Goal: Task Accomplishment & Management: Use online tool/utility

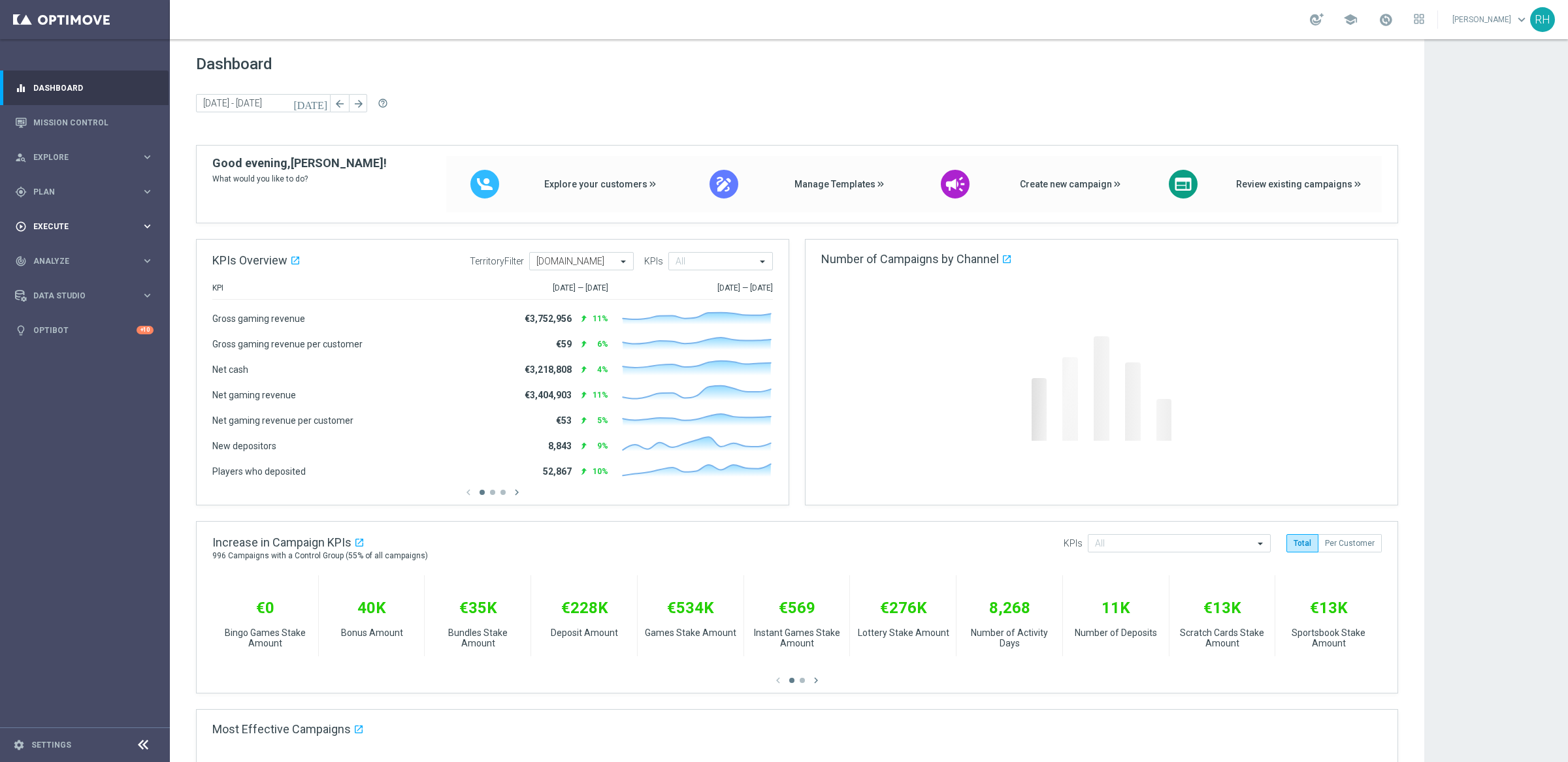
click at [114, 231] on div "play_circle_outline Execute" at bounding box center [78, 227] width 126 height 12
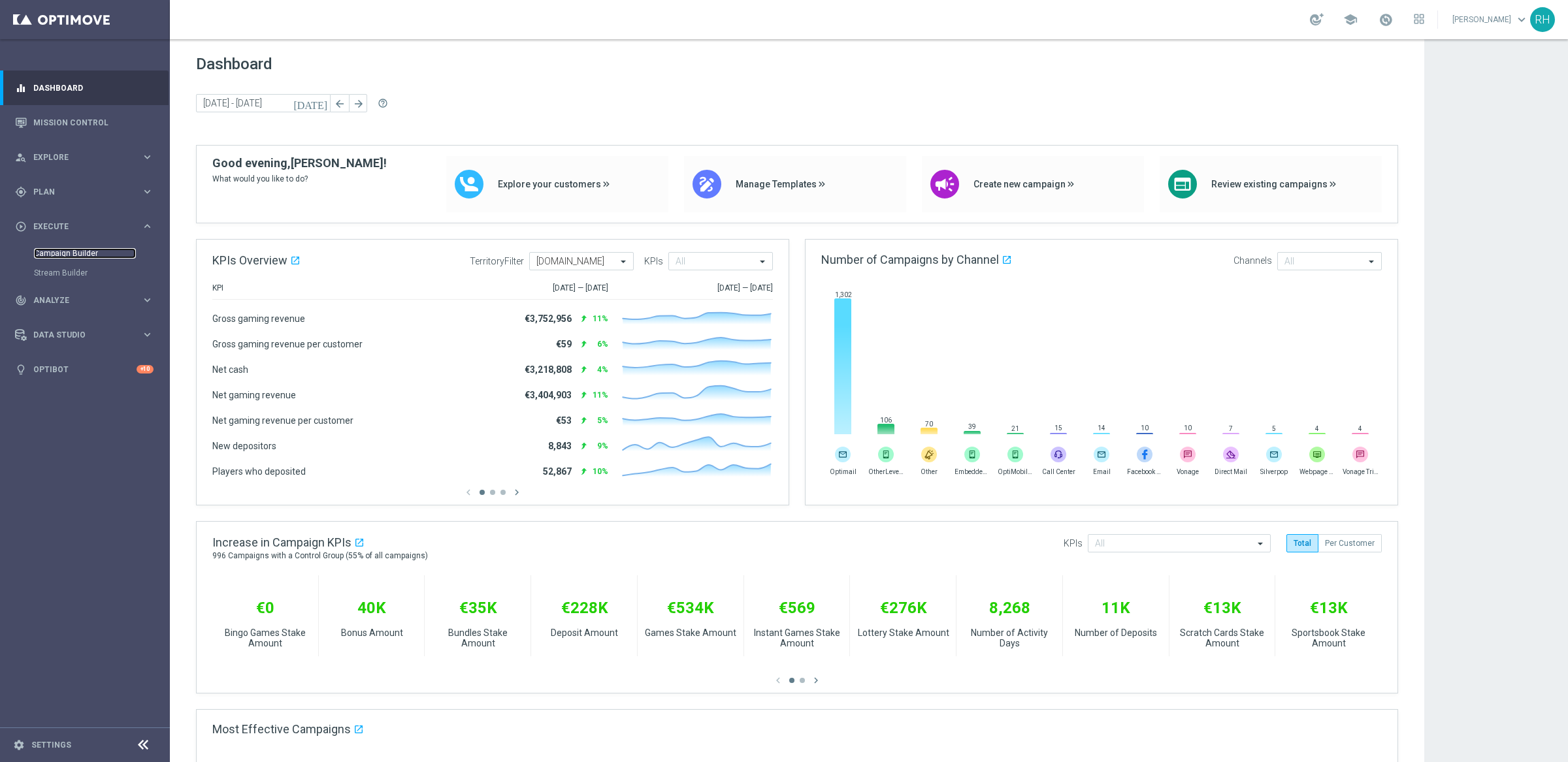
click at [92, 252] on link "Campaign Builder" at bounding box center [85, 253] width 102 height 10
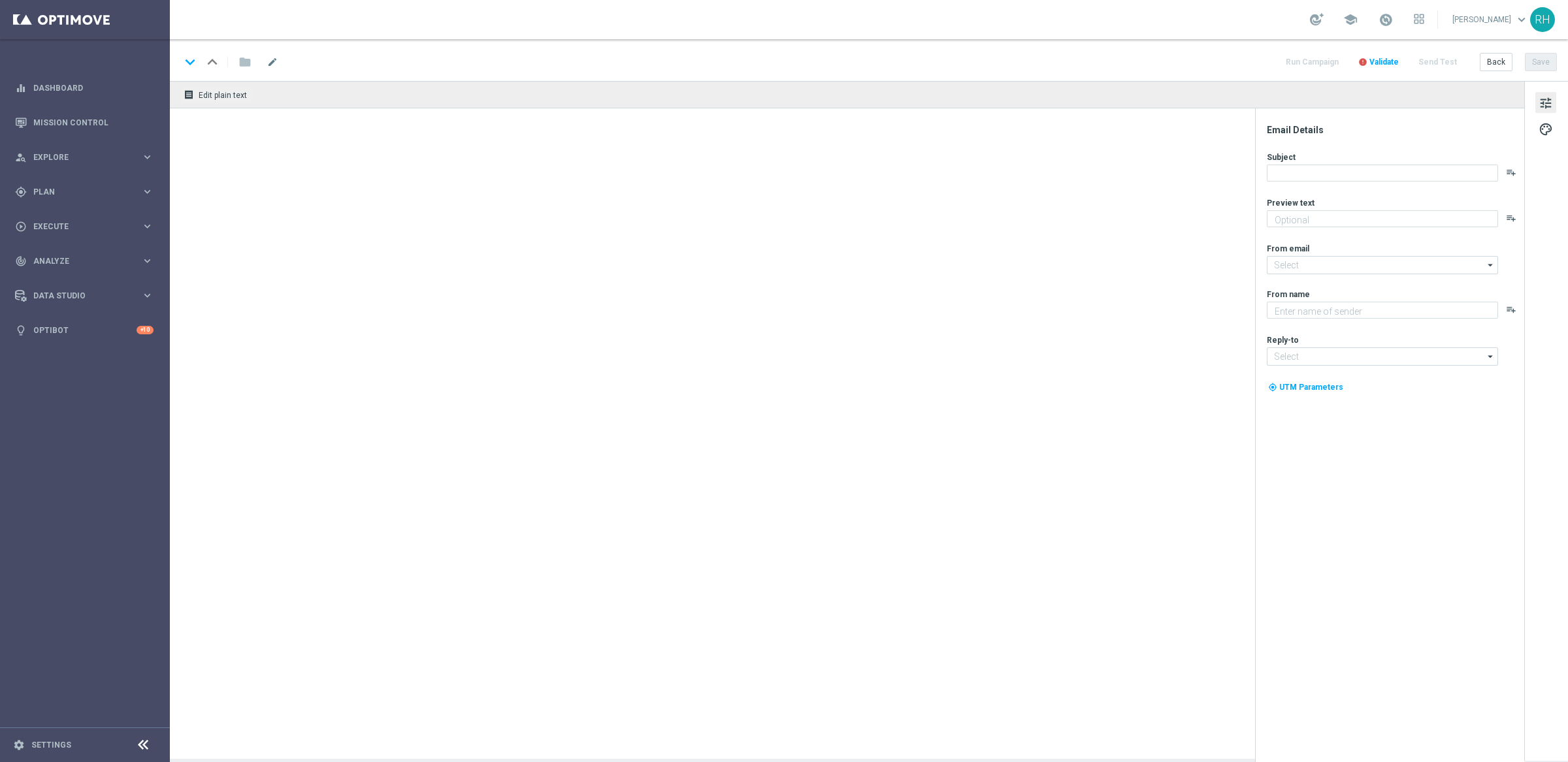
type textarea "The jackpots speak for themselves!"
type textarea "Lottoland"
type input "[EMAIL_ADDRESS][DOMAIN_NAME]"
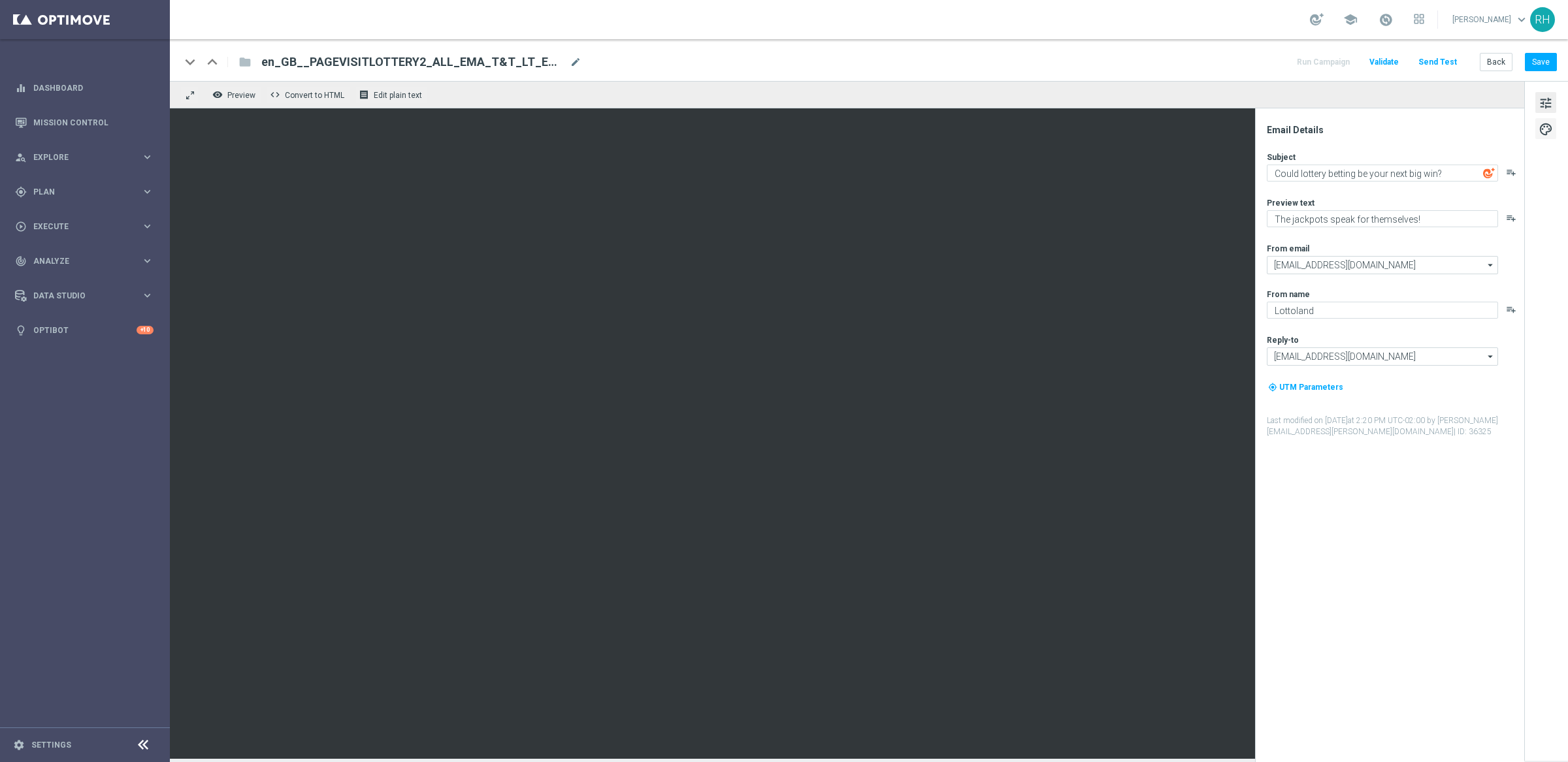
click at [1547, 134] on span "palette" at bounding box center [1545, 129] width 15 height 17
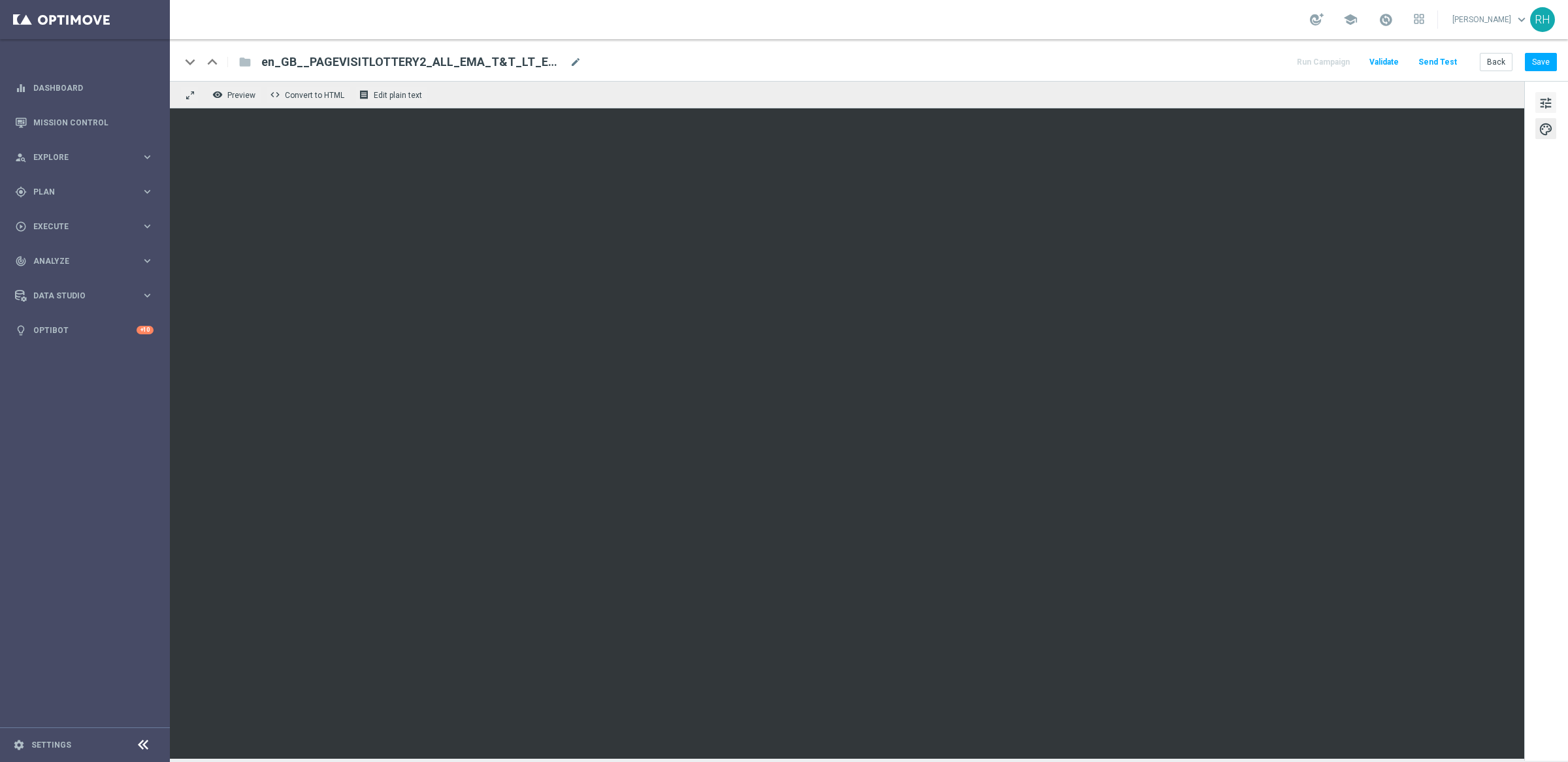
click at [1551, 110] on span "tune" at bounding box center [1545, 104] width 15 height 17
click at [1556, 105] on button "tune" at bounding box center [1546, 103] width 21 height 21
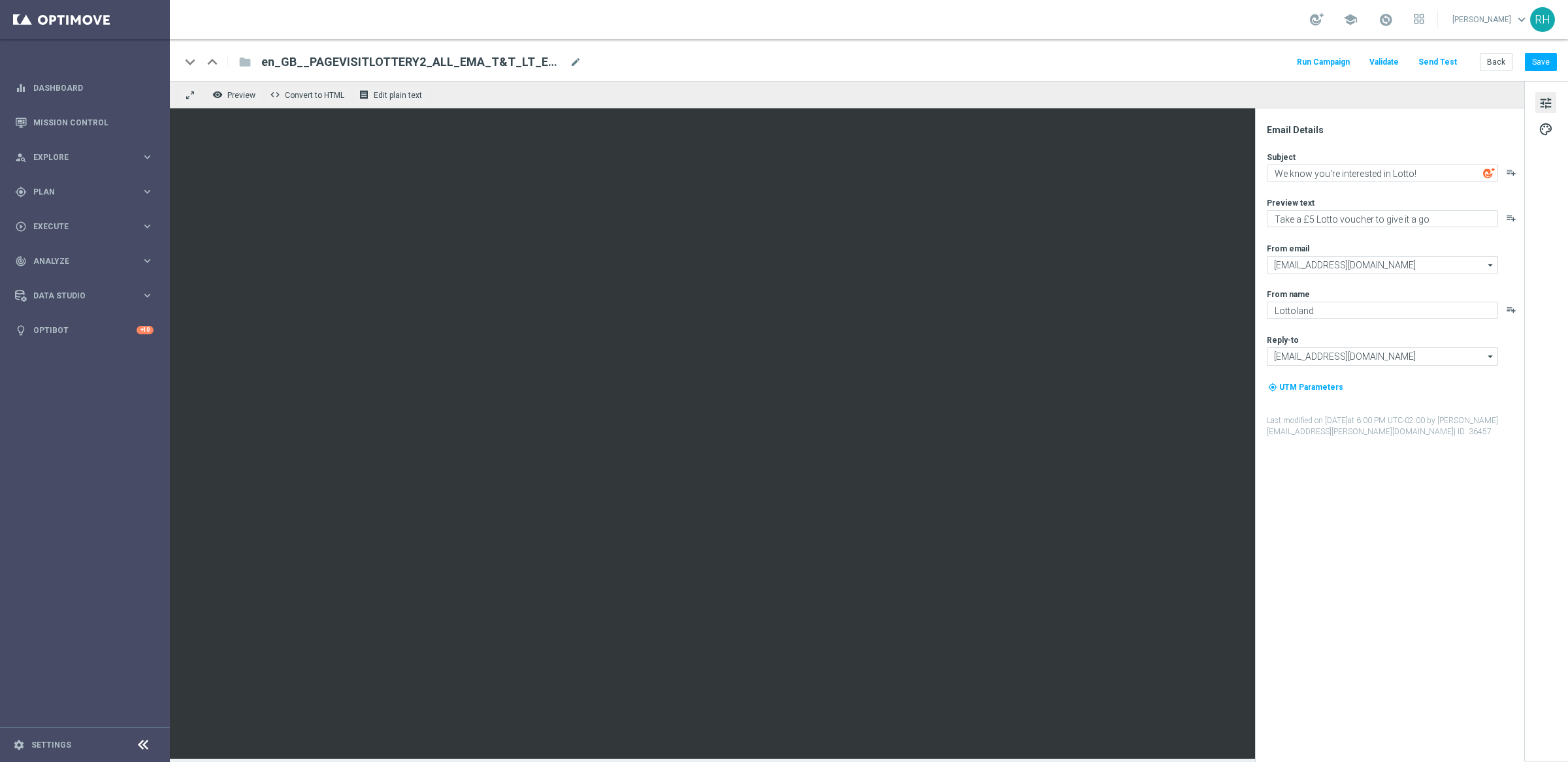
click at [1396, 533] on div "Email Details Subject We know you're interested in Lotto! playlist_add Preview …" at bounding box center [1393, 443] width 260 height 638
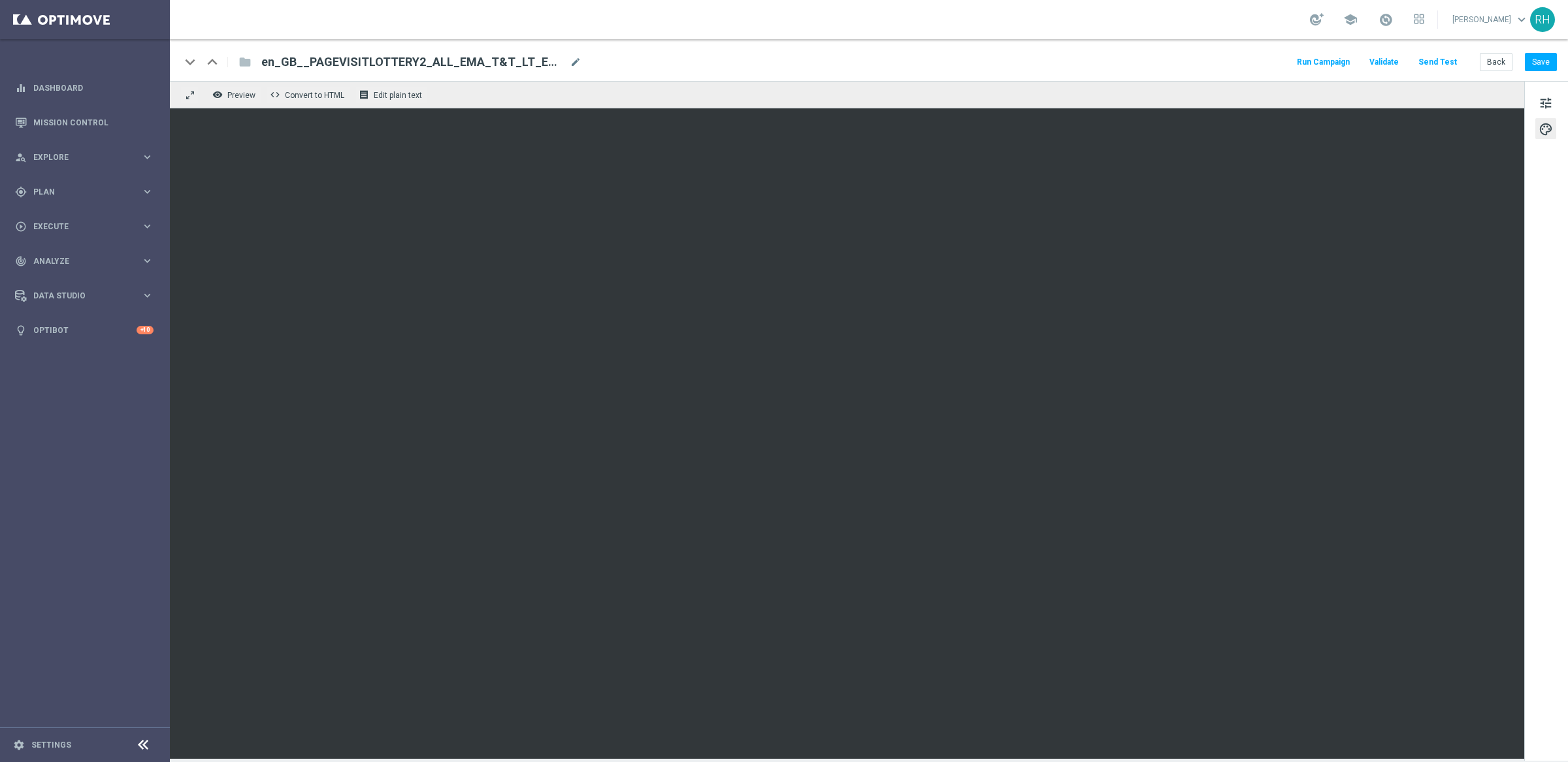
click at [1558, 65] on div "keyboard_arrow_down keyboard_arrow_up folder en_GB__PAGEVISITLOTTERY2_ALL_EMA_T…" at bounding box center [868, 60] width 1398 height 42
click at [1556, 63] on button "Save" at bounding box center [1540, 62] width 32 height 18
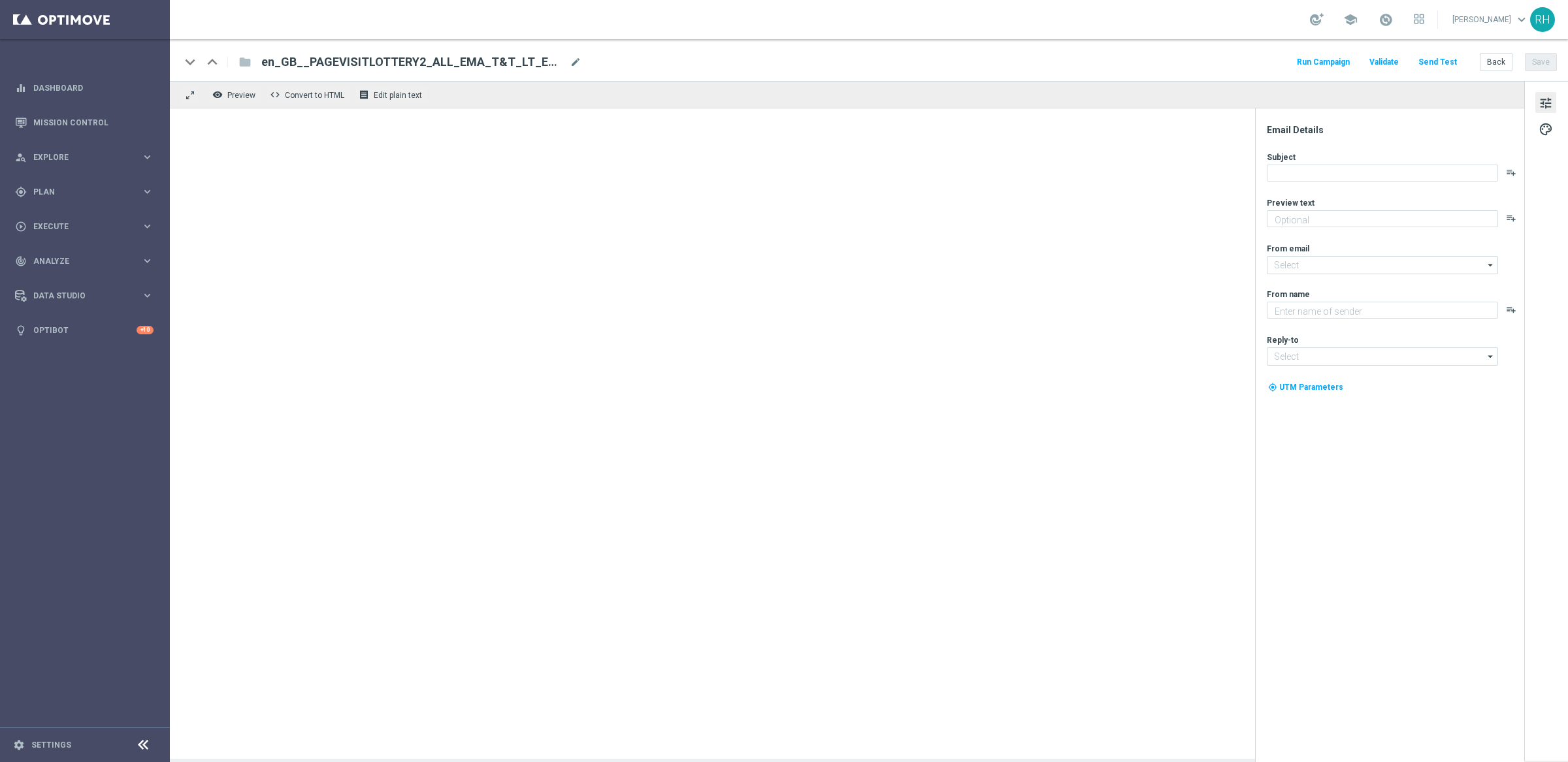
type textarea "We know you're interested..."
type input "[EMAIL_ADDRESS][DOMAIN_NAME]"
type textarea "Lottoland"
type input "[EMAIL_ADDRESS][DOMAIN_NAME]"
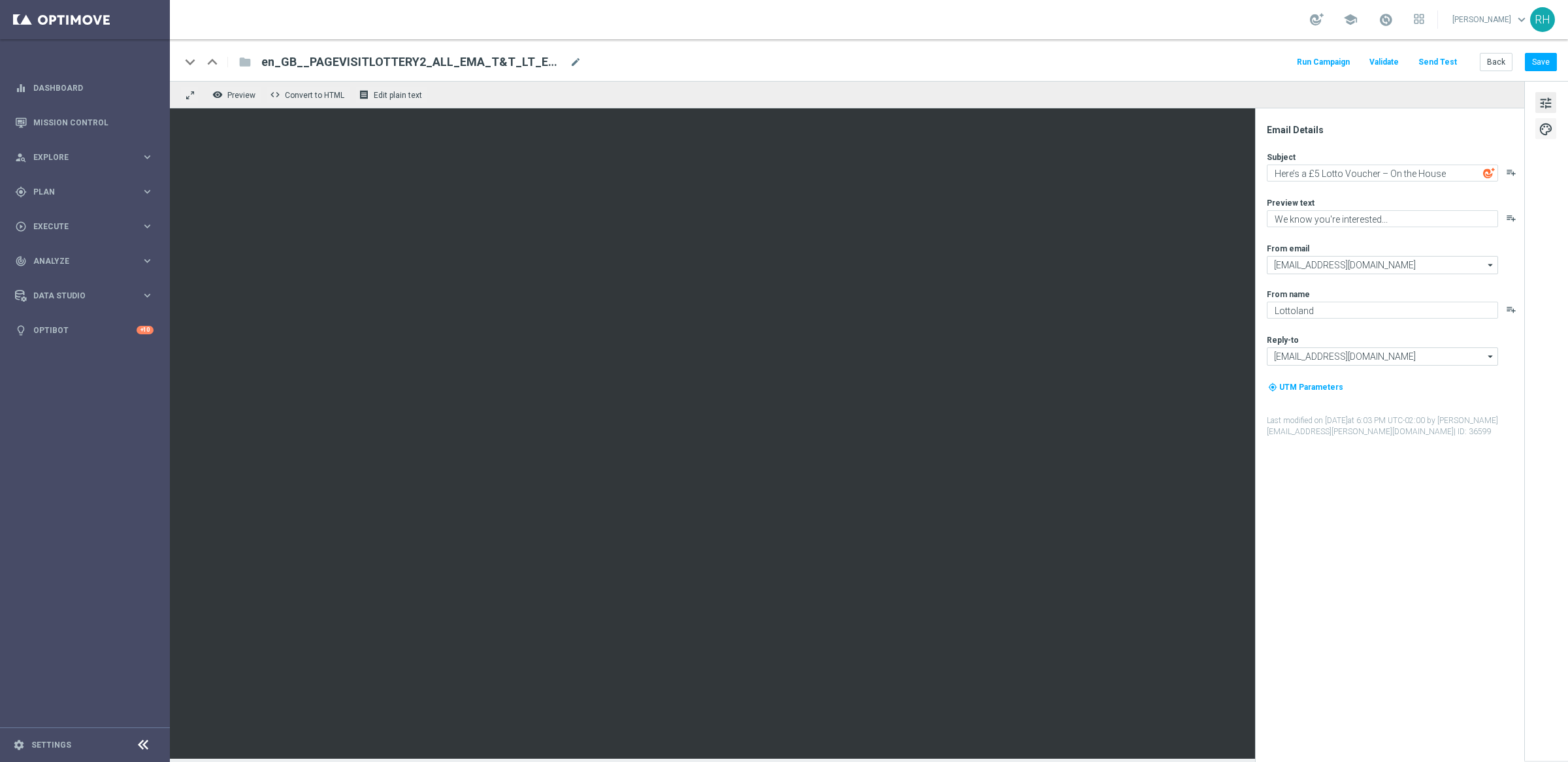
click at [1552, 123] on span "palette" at bounding box center [1545, 129] width 15 height 17
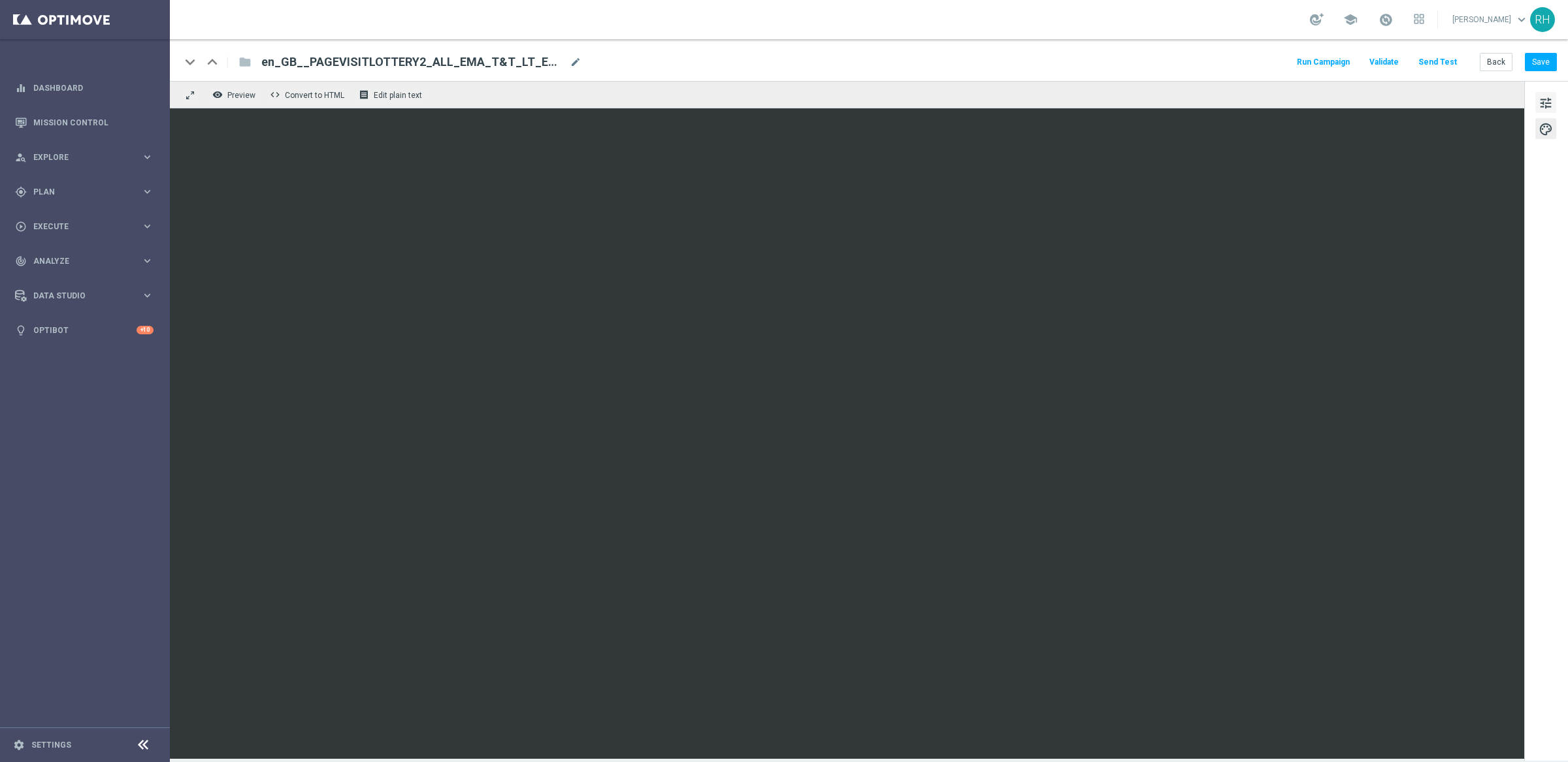
click at [1552, 106] on span "tune" at bounding box center [1545, 104] width 15 height 17
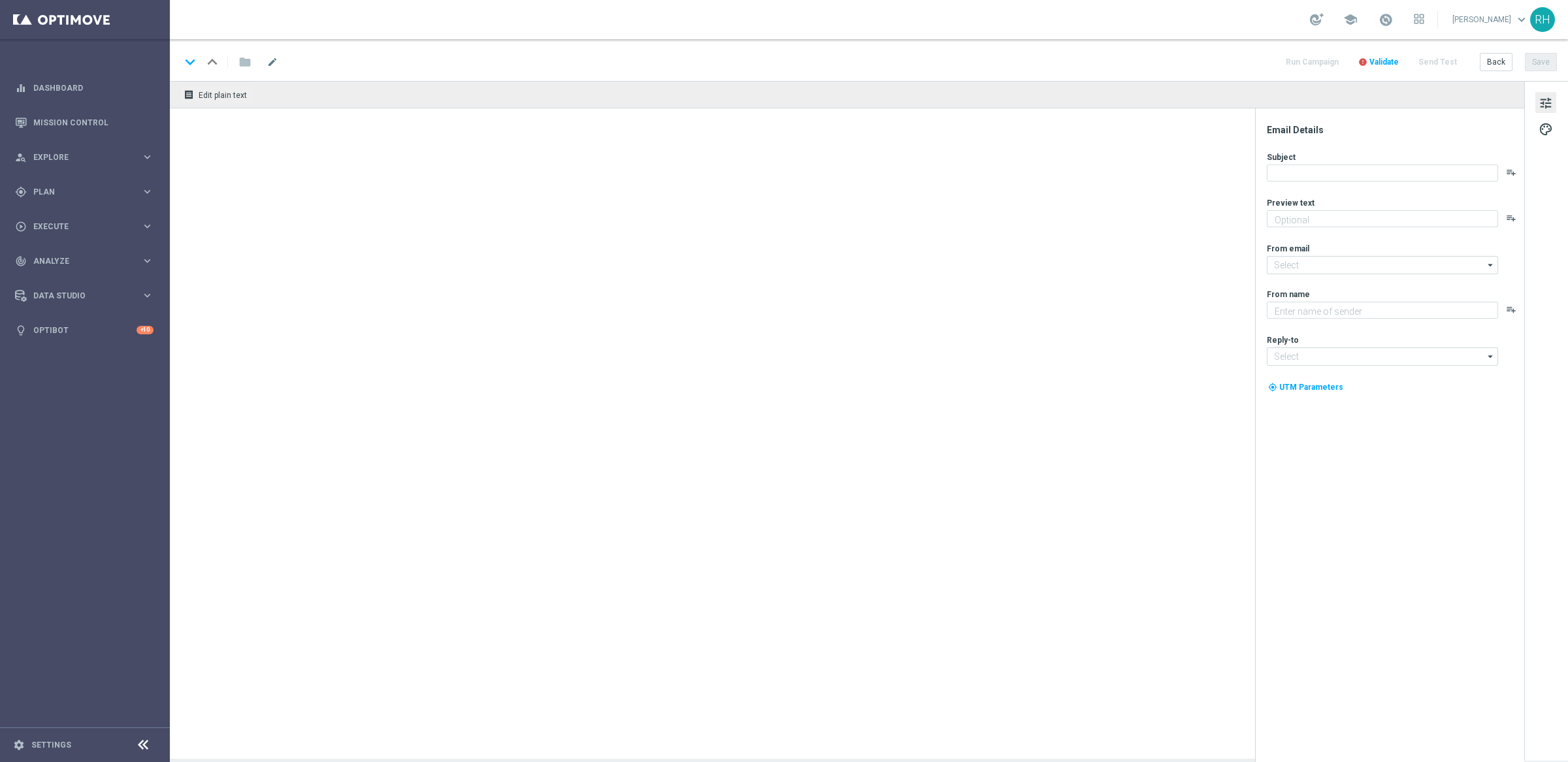
type textarea "The jackpots speak for themselves!"
type textarea "Lottoland"
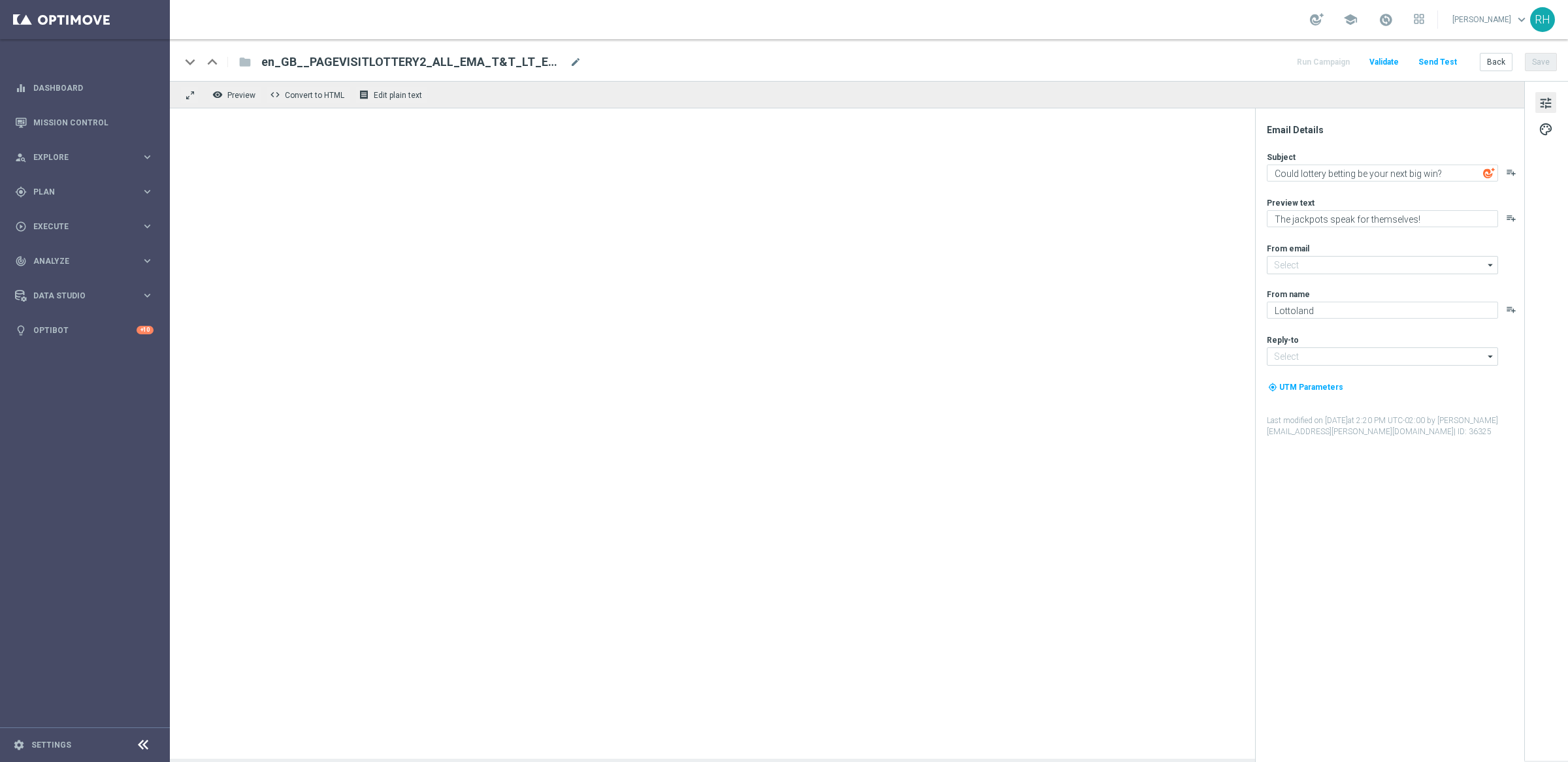
type input "[EMAIL_ADDRESS][DOMAIN_NAME]"
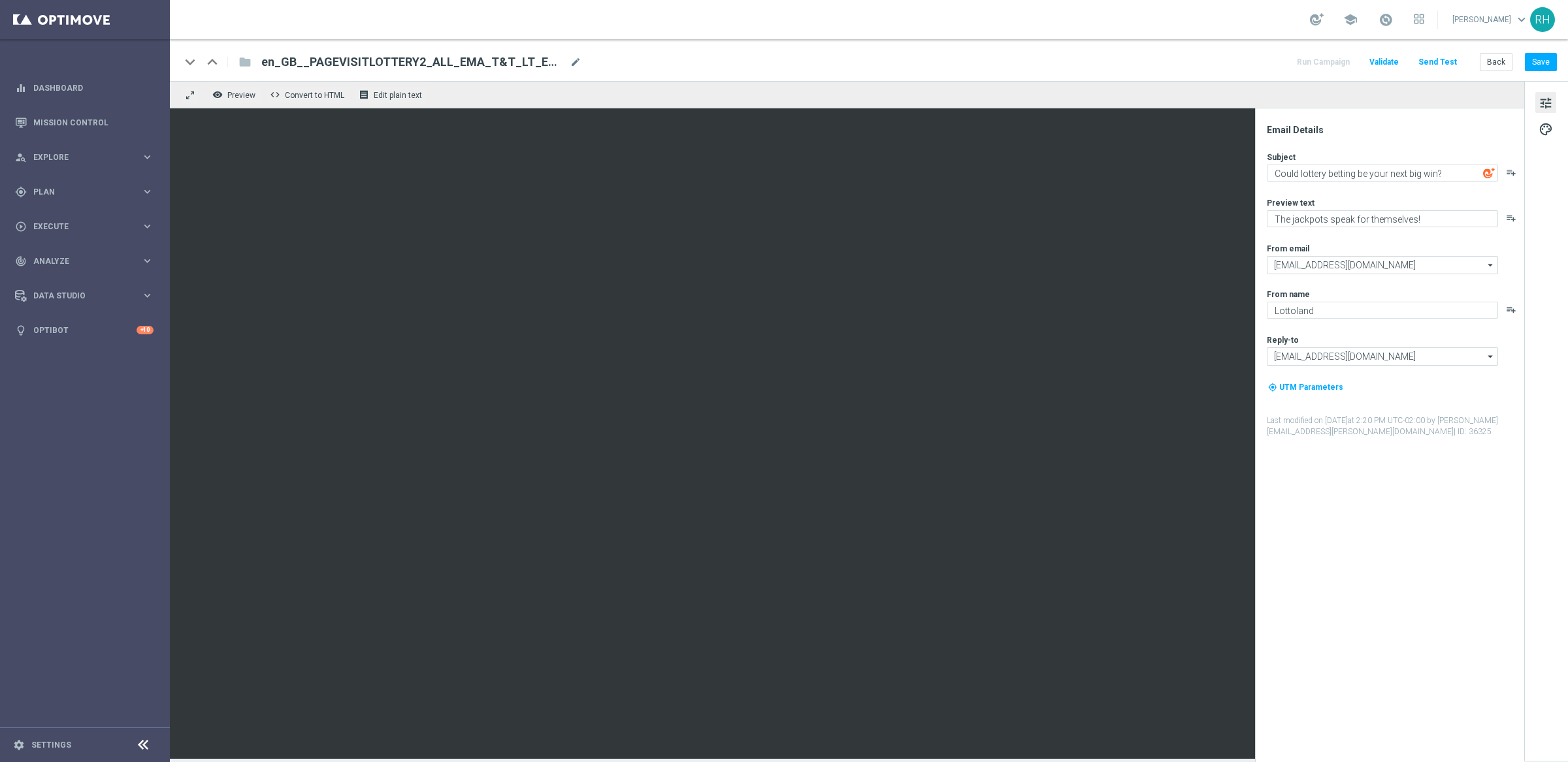
click at [1398, 537] on div "Email Details Subject Could lottery betting be your next big win? playlist_add …" at bounding box center [1393, 443] width 260 height 638
click at [1541, 117] on div "tune palette" at bounding box center [1546, 421] width 44 height 680
click at [1544, 142] on div "tune palette" at bounding box center [1546, 421] width 44 height 680
click at [1544, 130] on span "palette" at bounding box center [1545, 129] width 15 height 17
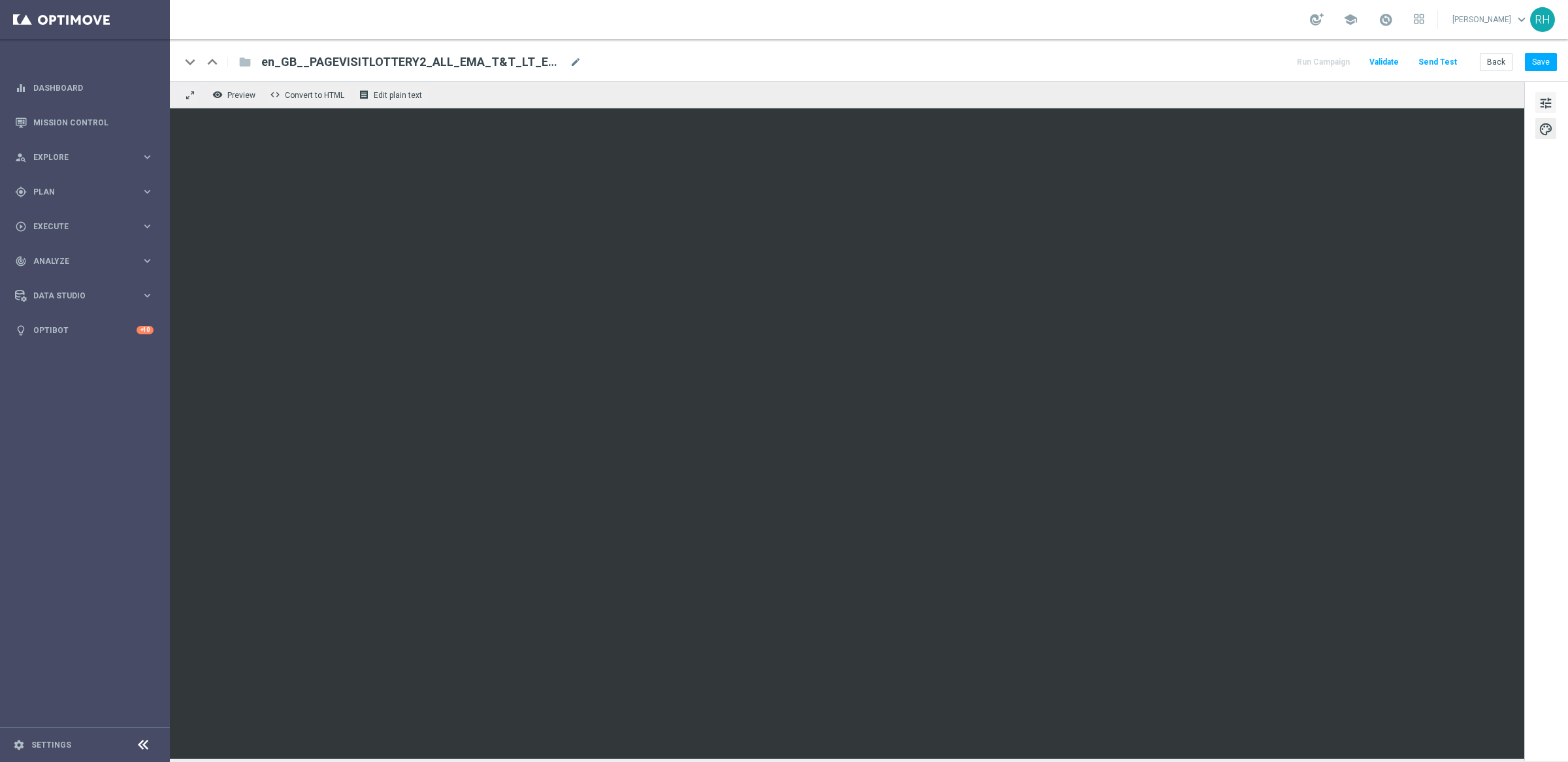
click at [1541, 103] on span "tune" at bounding box center [1545, 104] width 15 height 17
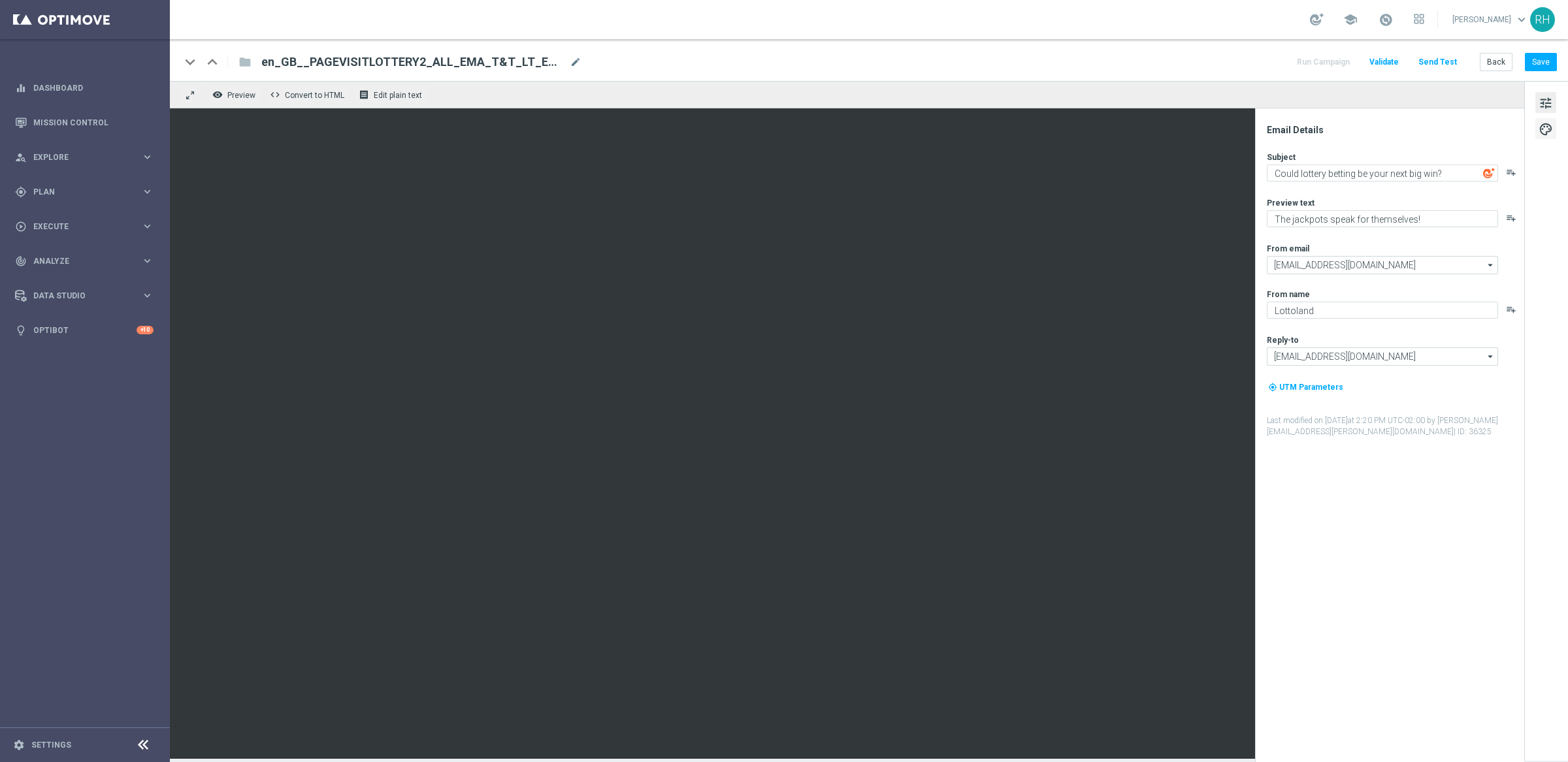
click at [1545, 132] on span "palette" at bounding box center [1545, 129] width 15 height 17
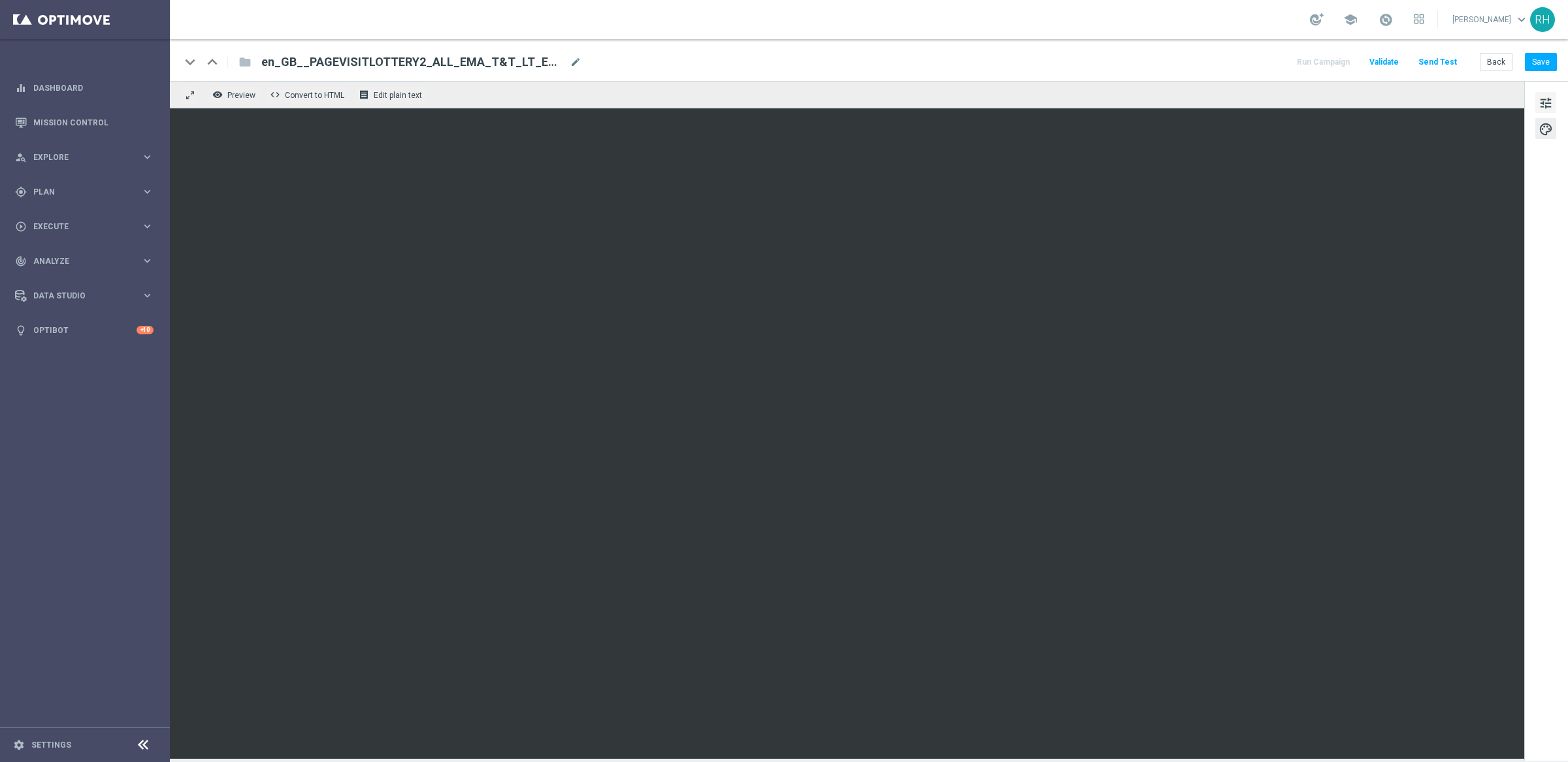
click at [1544, 100] on span "tune" at bounding box center [1545, 104] width 15 height 17
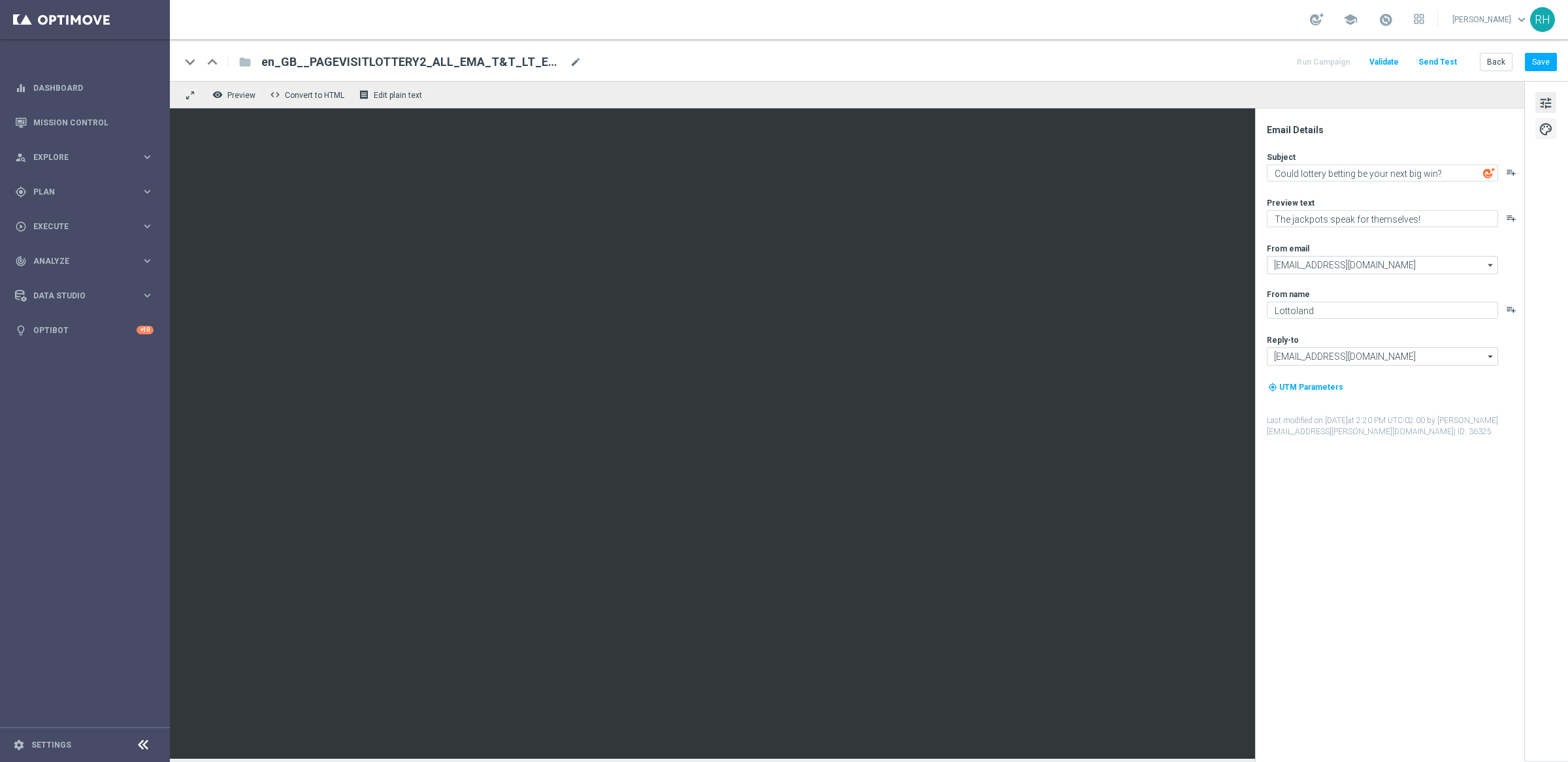
click at [1544, 128] on span "palette" at bounding box center [1545, 129] width 15 height 17
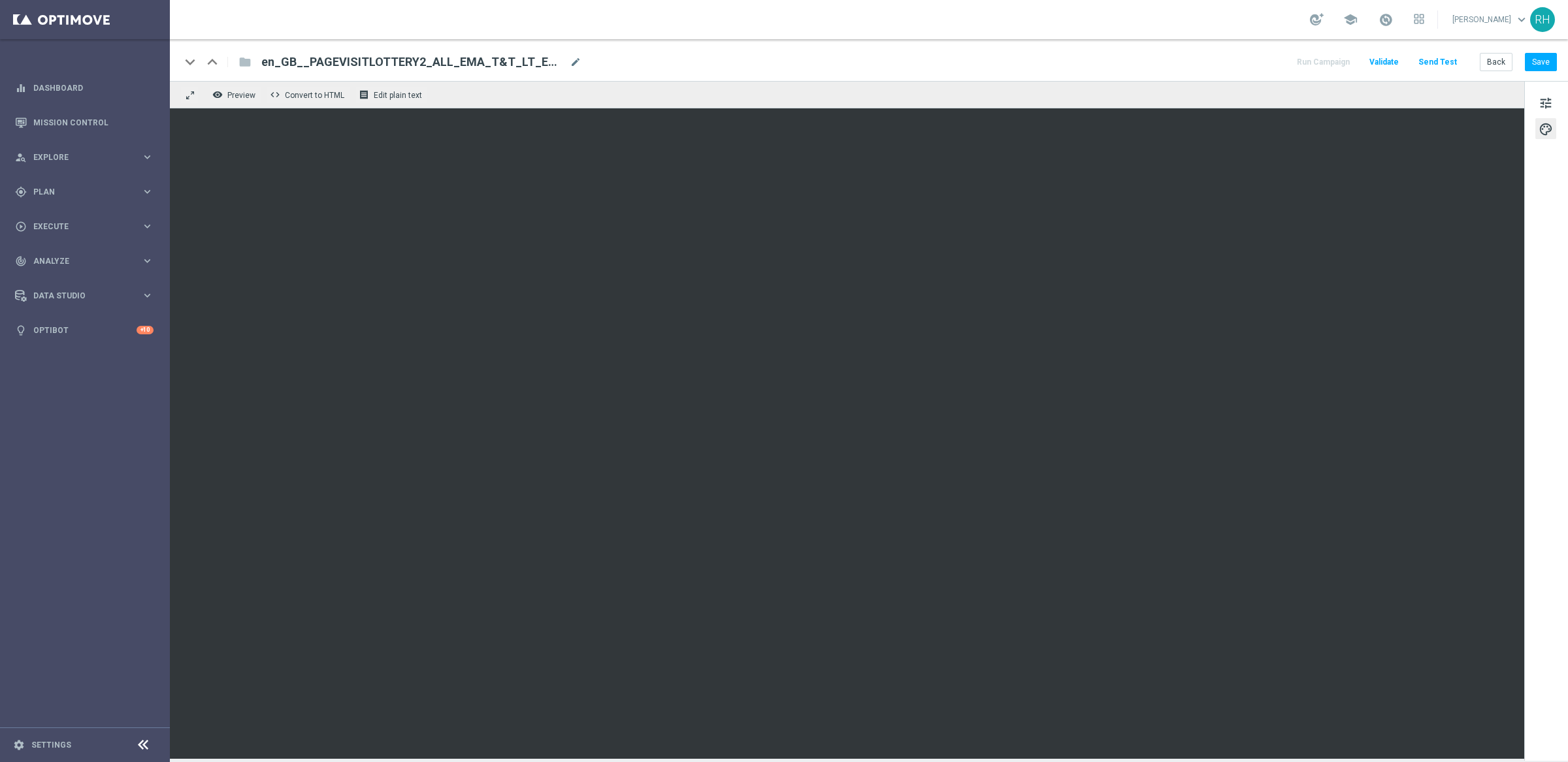
click at [1547, 150] on div "tune palette" at bounding box center [1546, 421] width 44 height 680
click at [1546, 99] on span "tune" at bounding box center [1545, 104] width 15 height 17
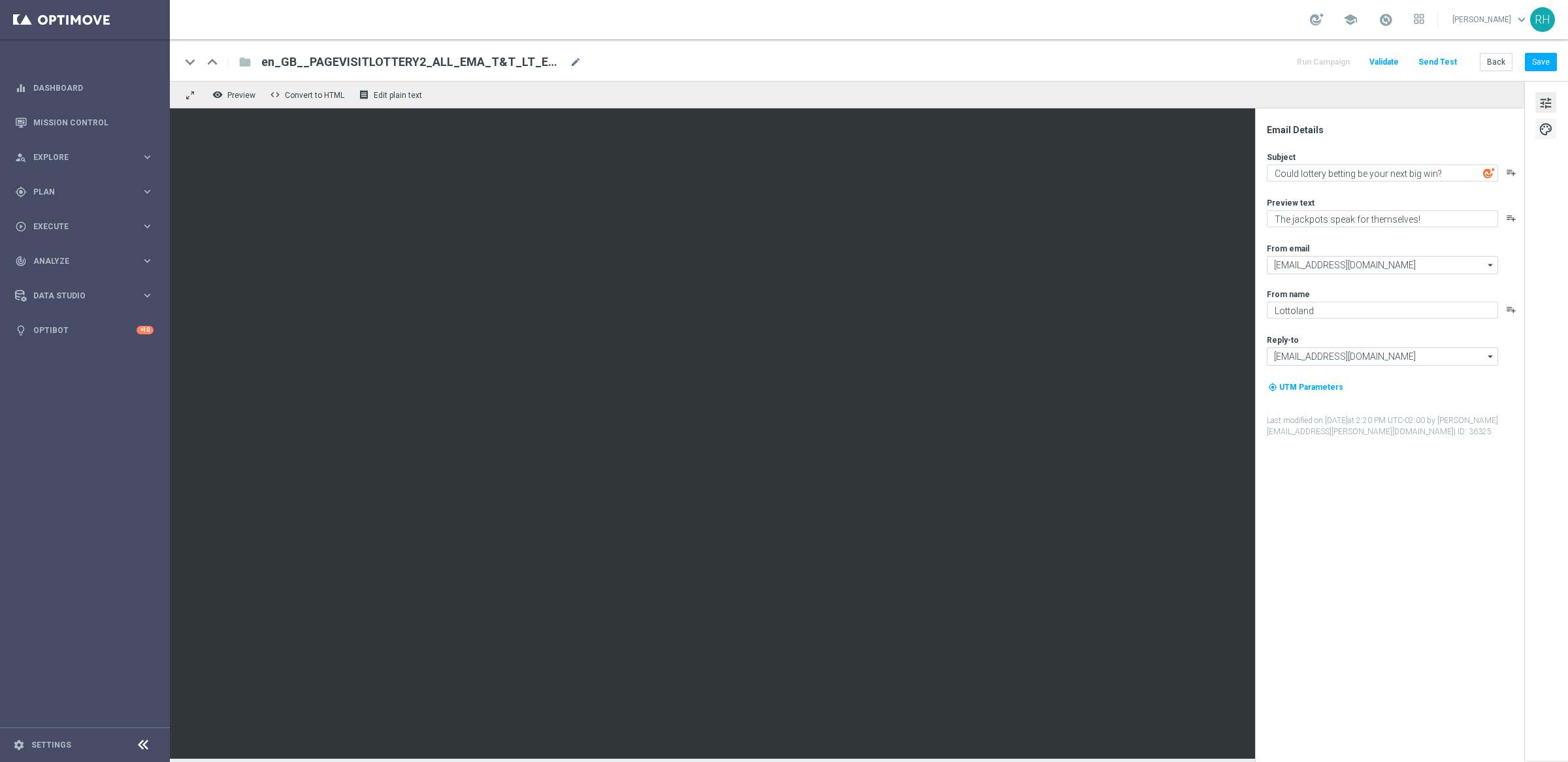
click at [1549, 119] on button "palette" at bounding box center [1546, 128] width 21 height 21
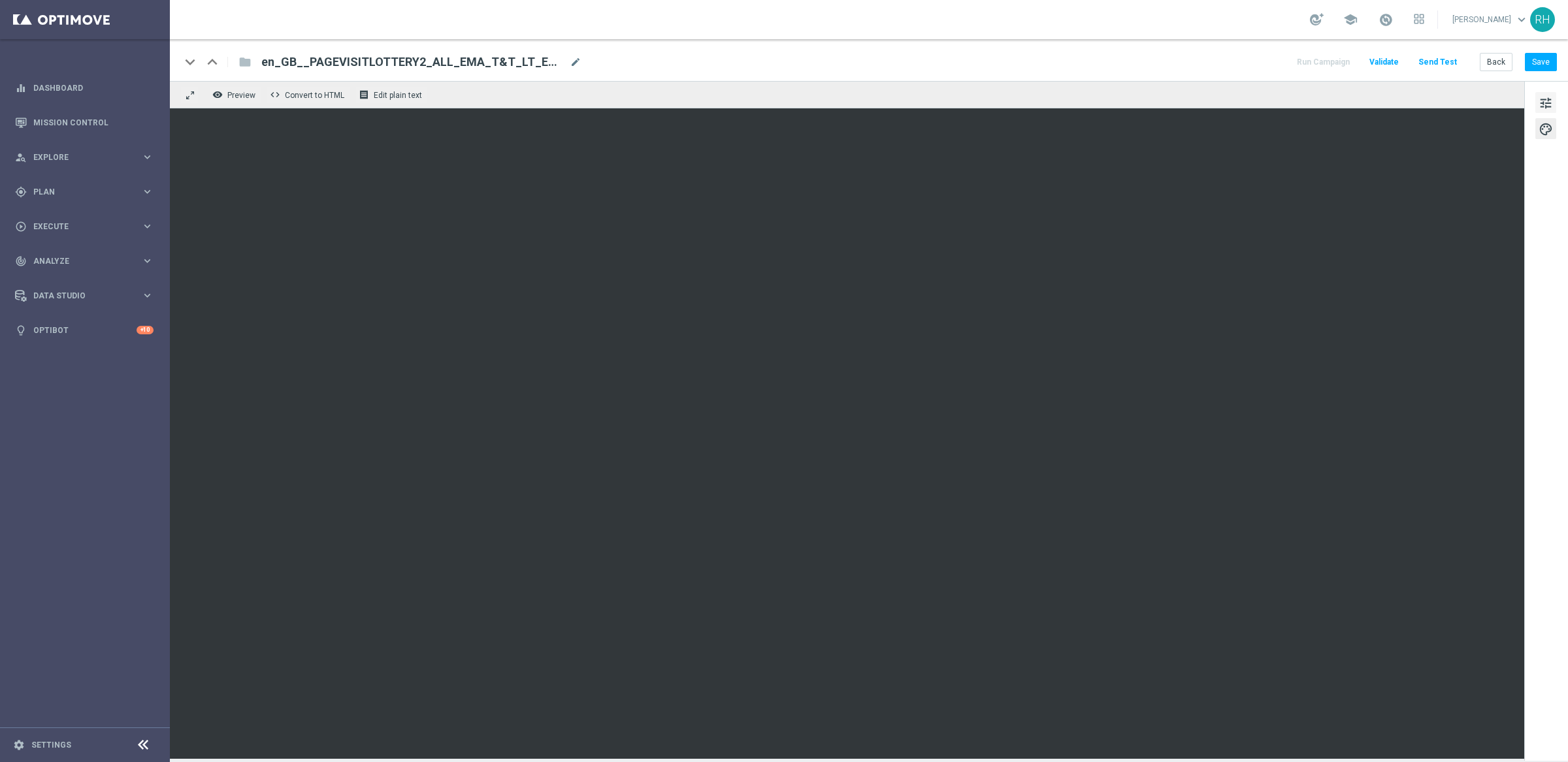
click at [1549, 101] on span "tune" at bounding box center [1545, 104] width 15 height 17
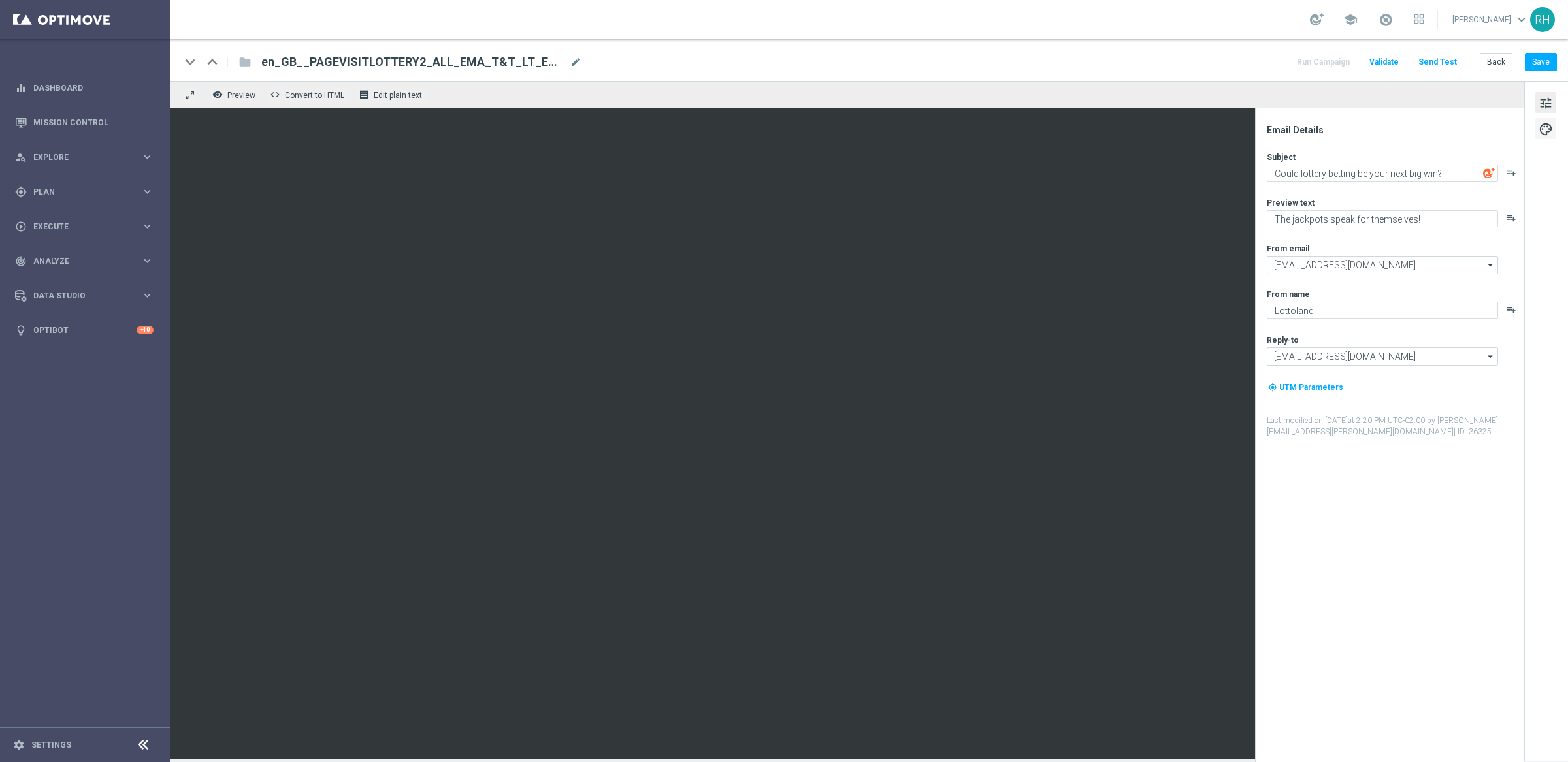
click at [1551, 122] on span "palette" at bounding box center [1545, 129] width 15 height 17
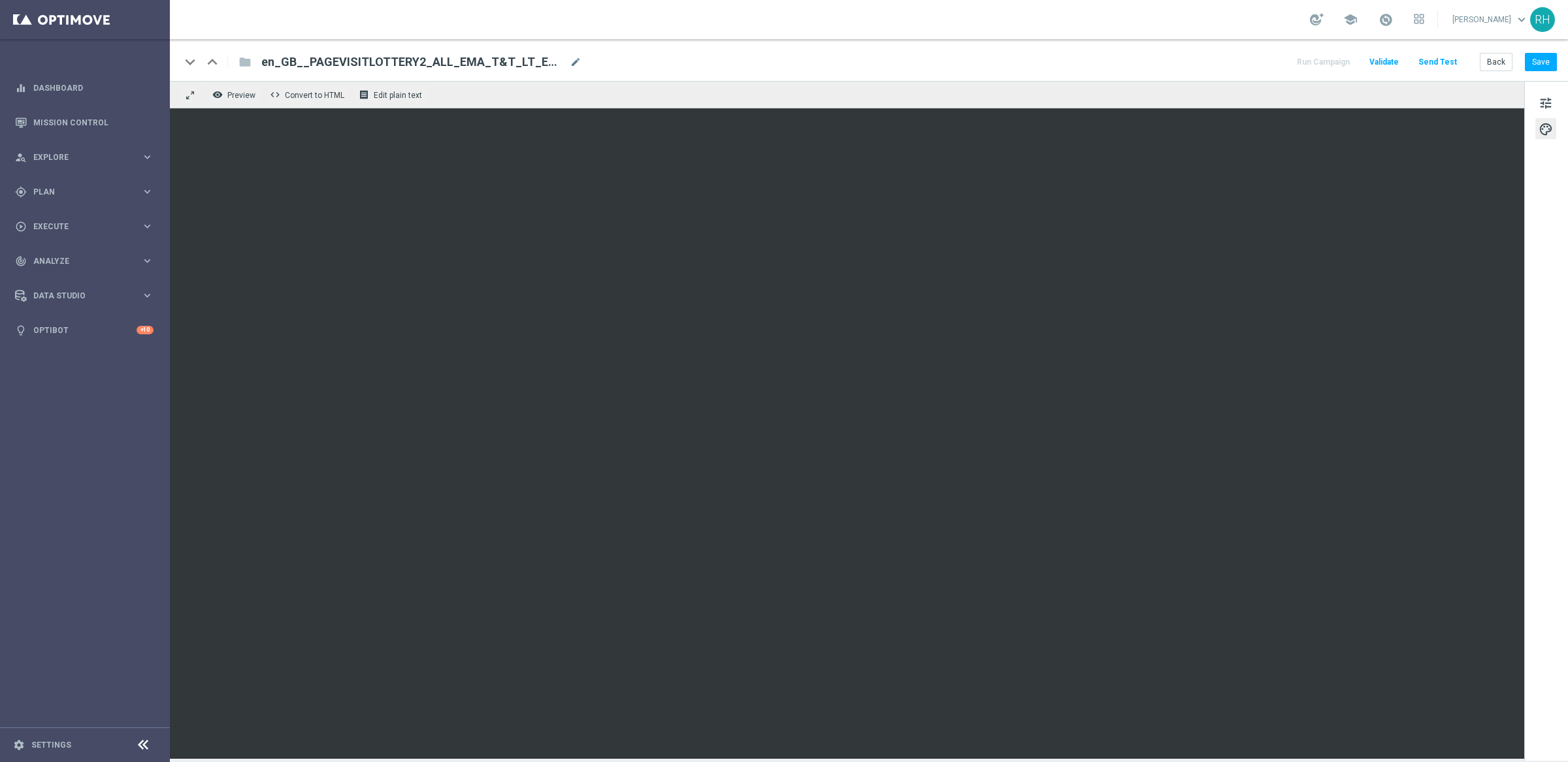
click at [1550, 114] on div "tune palette" at bounding box center [1546, 421] width 44 height 680
click at [1550, 105] on span "tune" at bounding box center [1545, 104] width 15 height 17
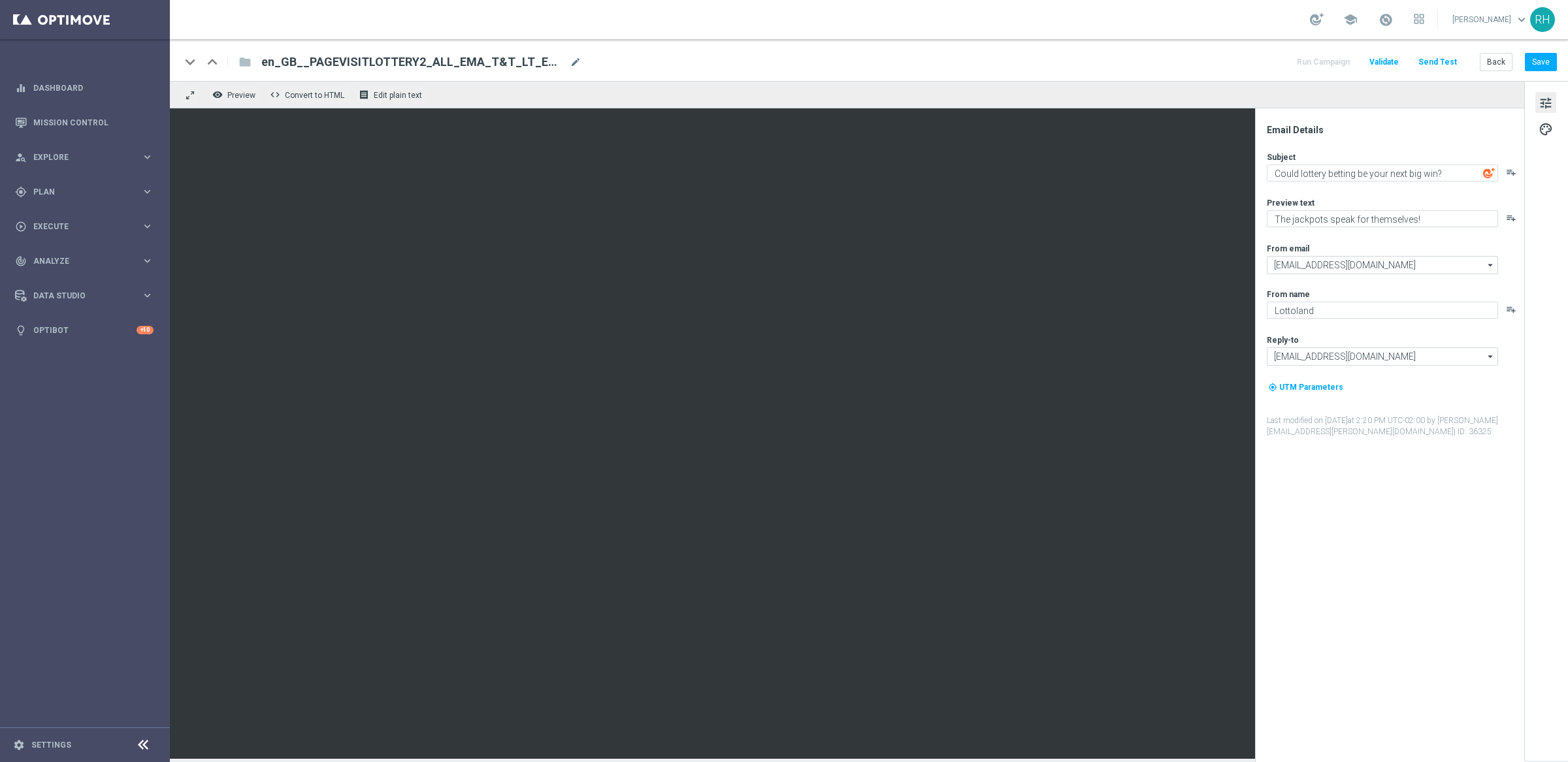
click at [1547, 143] on div "tune palette" at bounding box center [1546, 421] width 44 height 680
click at [1545, 133] on span "palette" at bounding box center [1545, 129] width 15 height 17
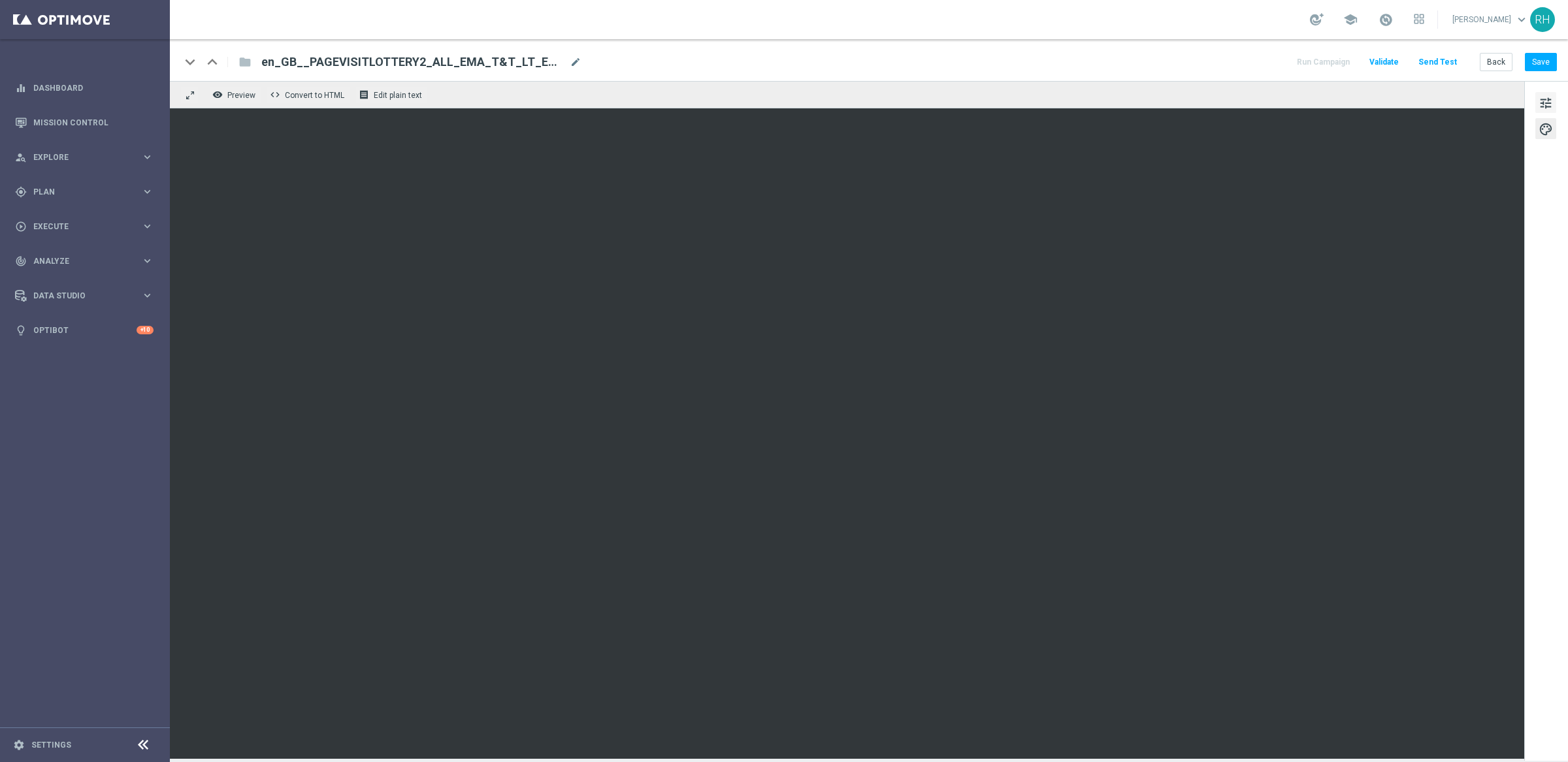
click at [1544, 104] on span "tune" at bounding box center [1545, 104] width 15 height 17
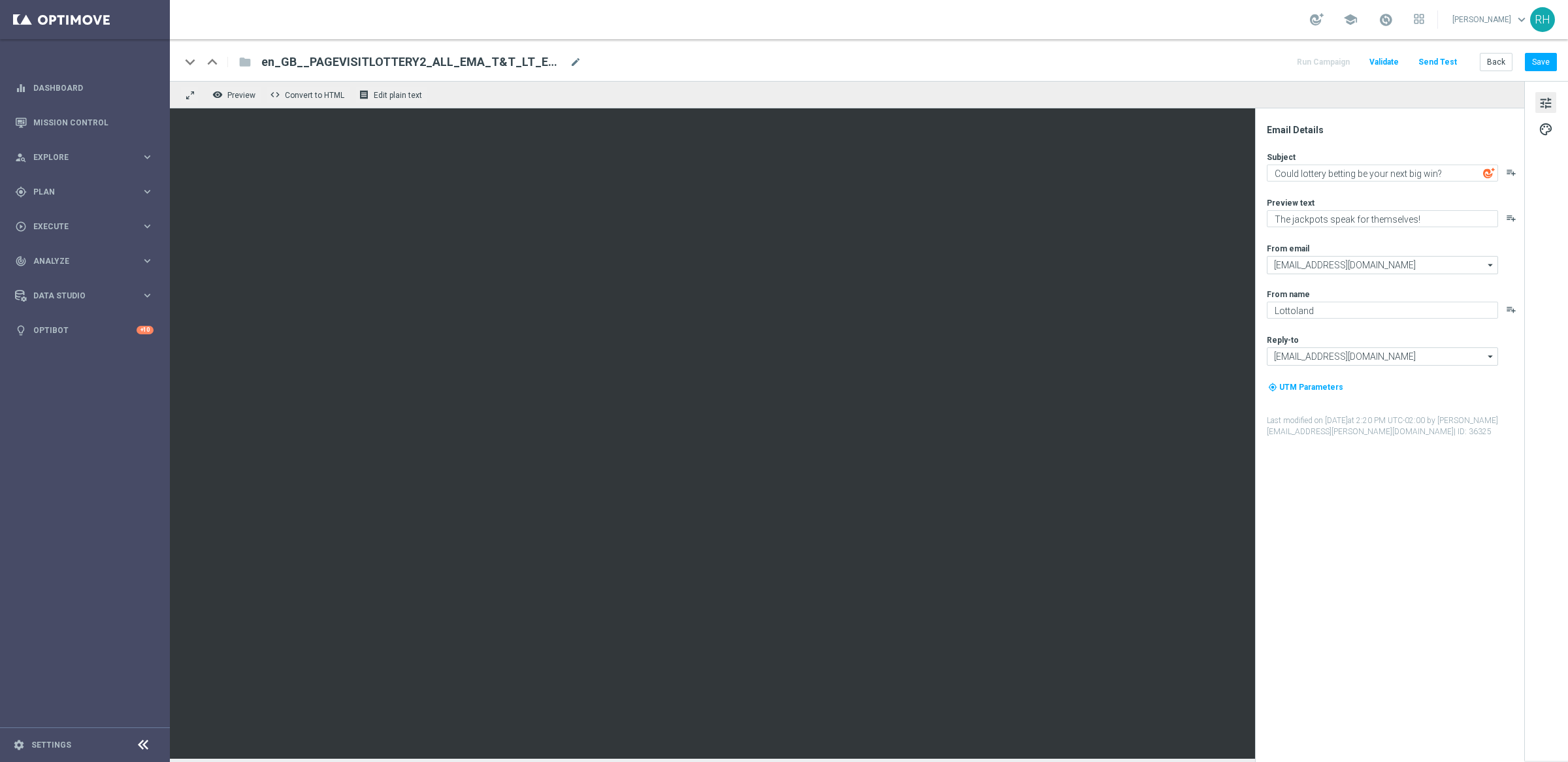
click at [1544, 147] on div "tune palette" at bounding box center [1546, 421] width 44 height 680
click at [1543, 131] on span "palette" at bounding box center [1545, 129] width 15 height 17
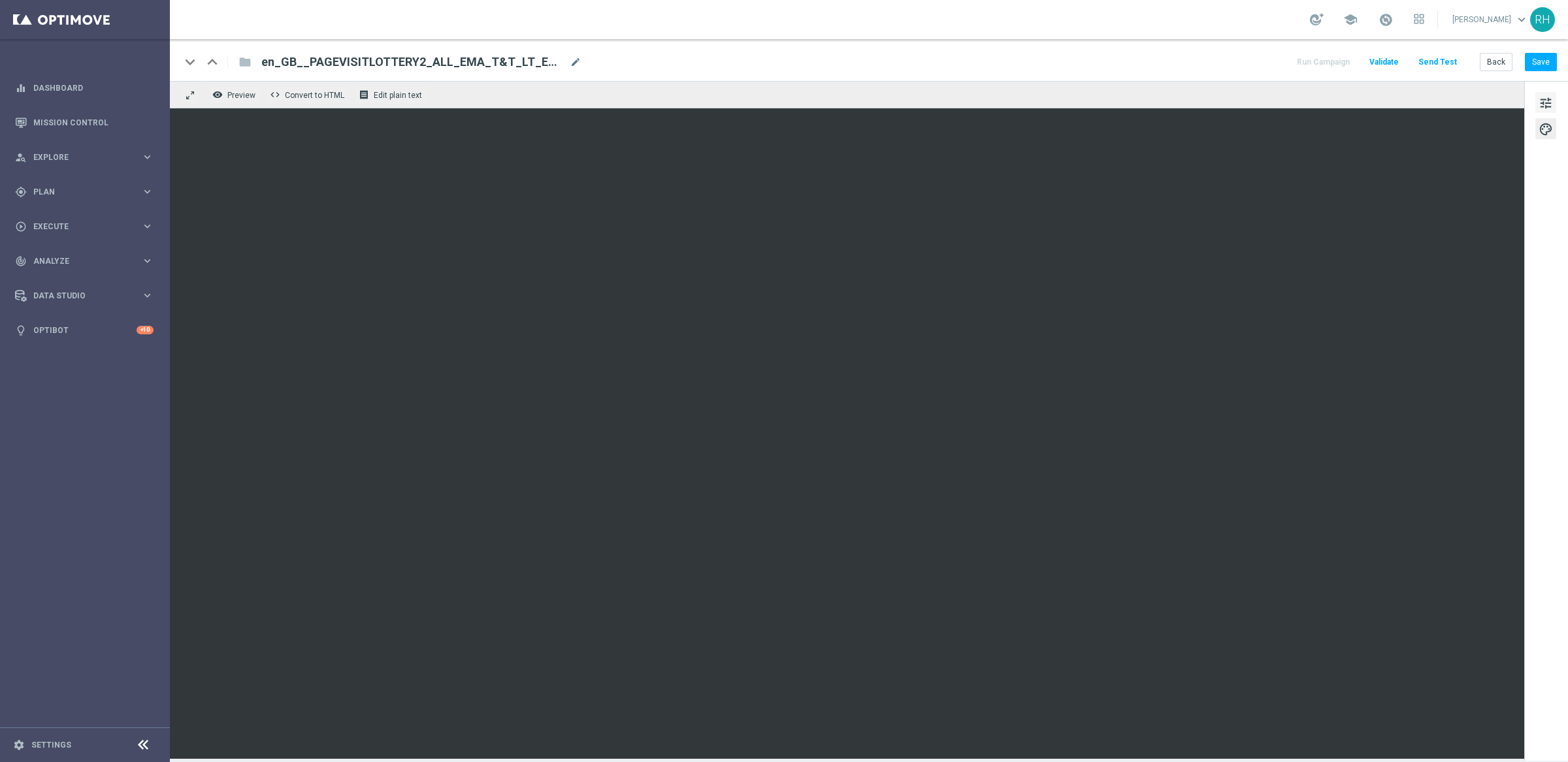
click at [1547, 106] on span "tune" at bounding box center [1545, 104] width 15 height 17
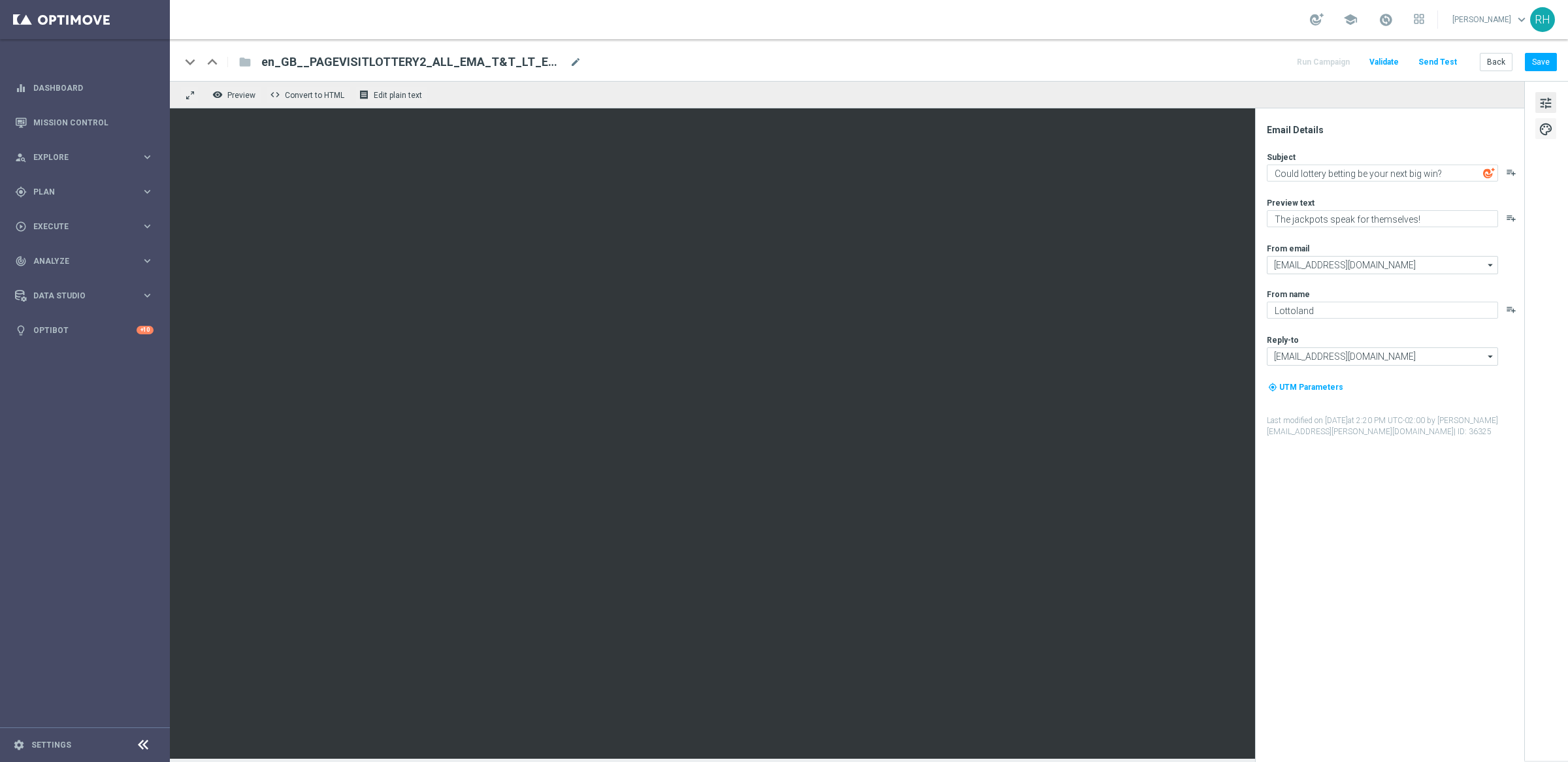
click at [1547, 136] on span "palette" at bounding box center [1545, 129] width 15 height 17
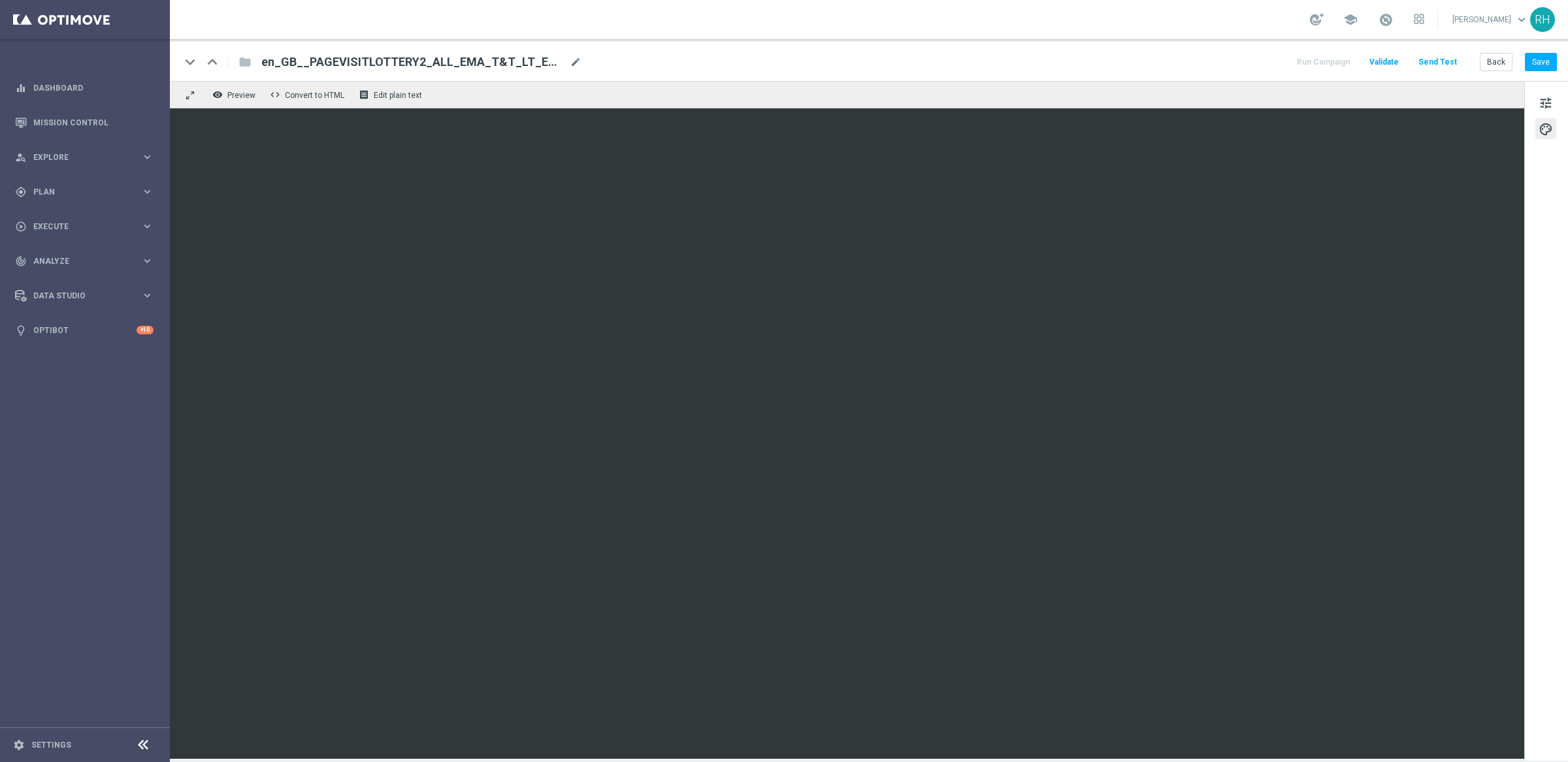
click at [1553, 162] on div "tune palette" at bounding box center [1546, 421] width 44 height 680
click at [1547, 121] on span "palette" at bounding box center [1545, 129] width 15 height 17
drag, startPoint x: 1548, startPoint y: 102, endPoint x: 1550, endPoint y: 111, distance: 9.2
click at [1549, 102] on span "tune" at bounding box center [1545, 104] width 15 height 17
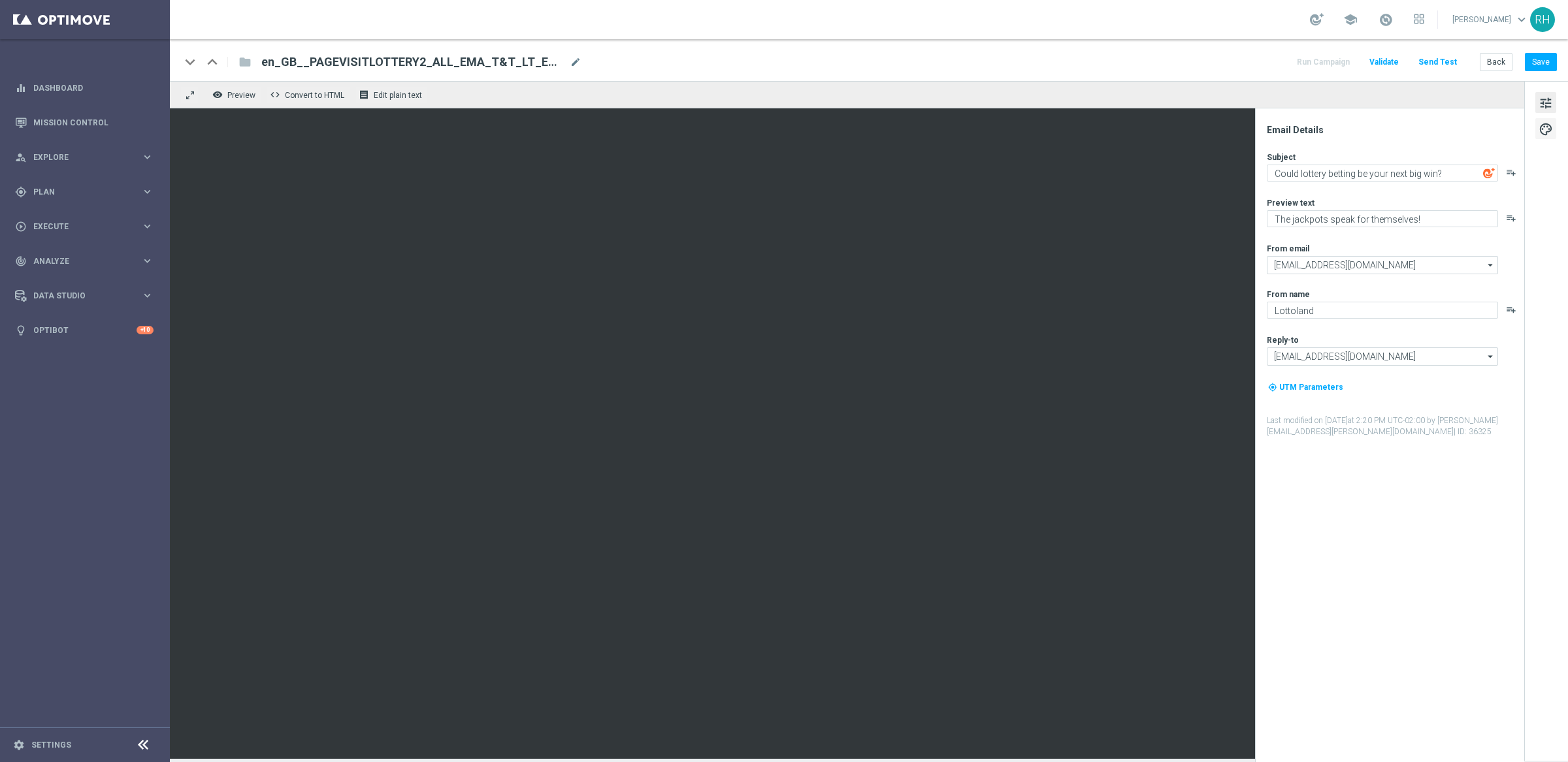
click at [1549, 124] on span "palette" at bounding box center [1545, 129] width 15 height 17
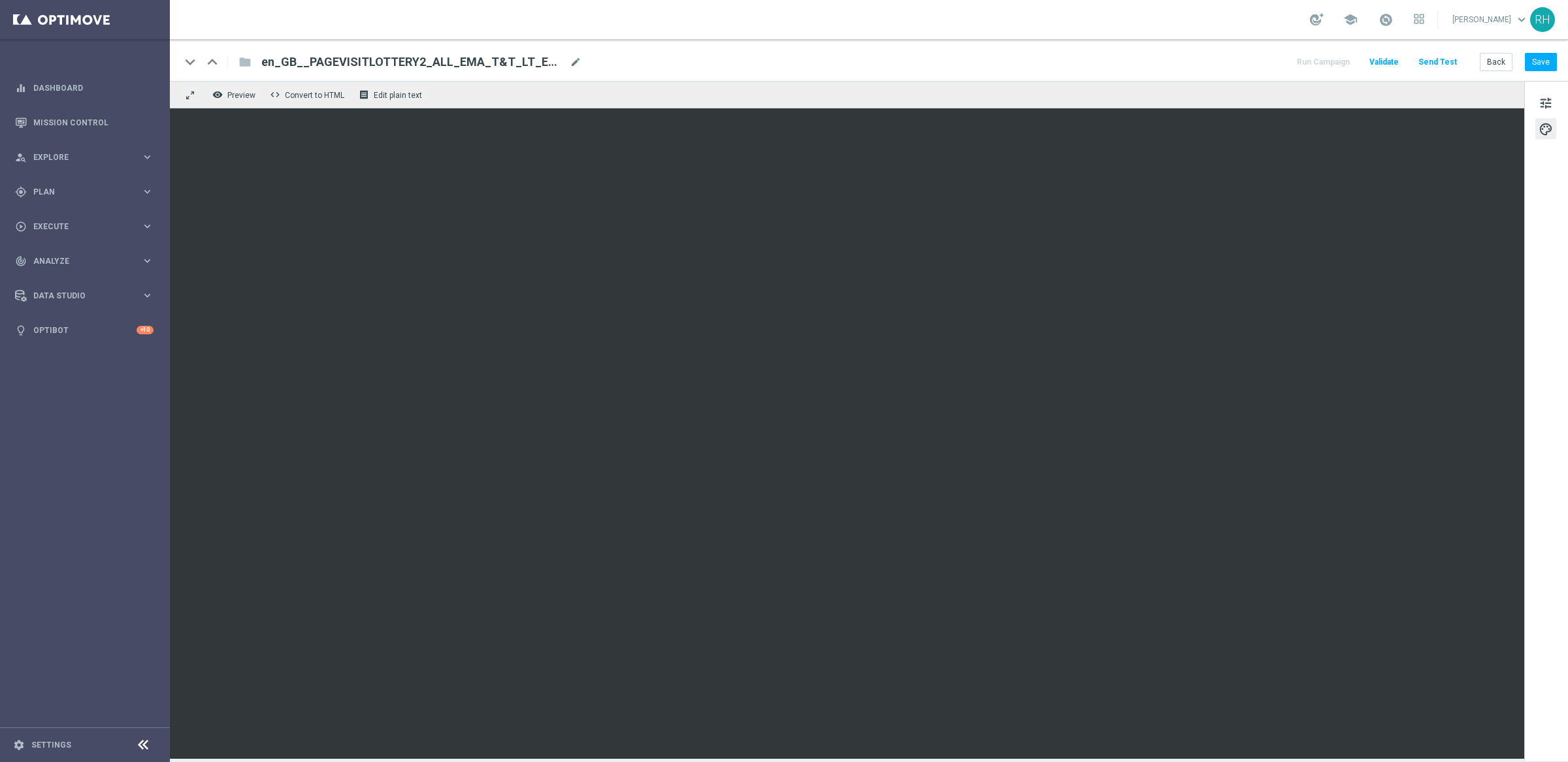
click at [1547, 169] on div "tune palette" at bounding box center [1546, 421] width 44 height 680
click at [1548, 146] on div "tune palette" at bounding box center [1546, 421] width 44 height 680
drag, startPoint x: 1547, startPoint y: 129, endPoint x: 1549, endPoint y: 109, distance: 20.1
click at [1548, 128] on span "palette" at bounding box center [1545, 129] width 15 height 17
click at [1549, 105] on span "tune" at bounding box center [1545, 104] width 15 height 17
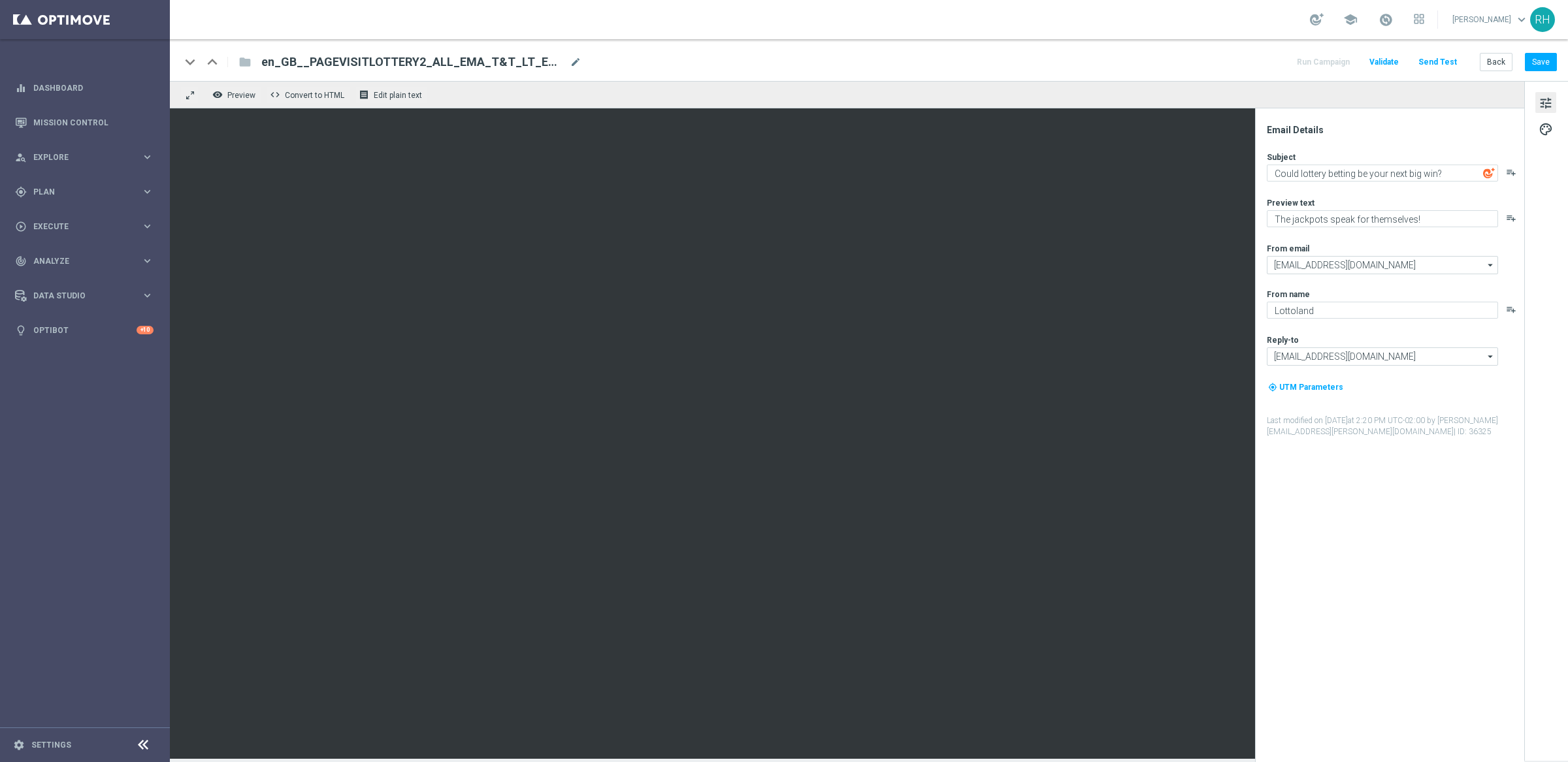
drag, startPoint x: 1547, startPoint y: 122, endPoint x: 1542, endPoint y: 145, distance: 23.5
click at [1547, 123] on span "palette" at bounding box center [1545, 129] width 15 height 17
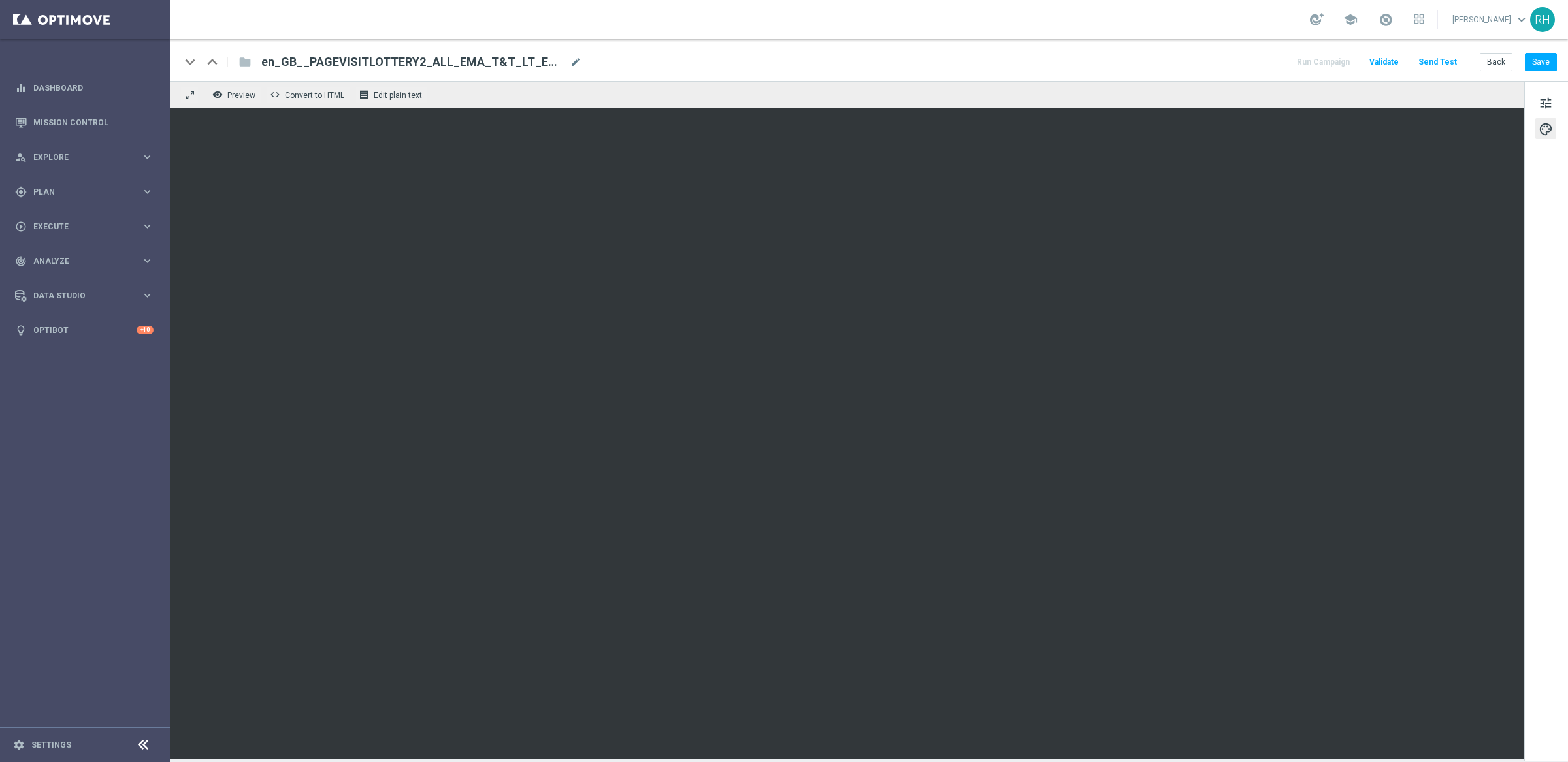
drag, startPoint x: 1538, startPoint y: 153, endPoint x: 1545, endPoint y: 136, distance: 18.4
click at [1542, 145] on div "tune palette" at bounding box center [1546, 421] width 44 height 680
drag, startPoint x: 1545, startPoint y: 136, endPoint x: 1549, endPoint y: 99, distance: 37.2
click at [1545, 131] on span "palette" at bounding box center [1545, 129] width 15 height 17
click at [1549, 99] on span "tune" at bounding box center [1545, 104] width 15 height 17
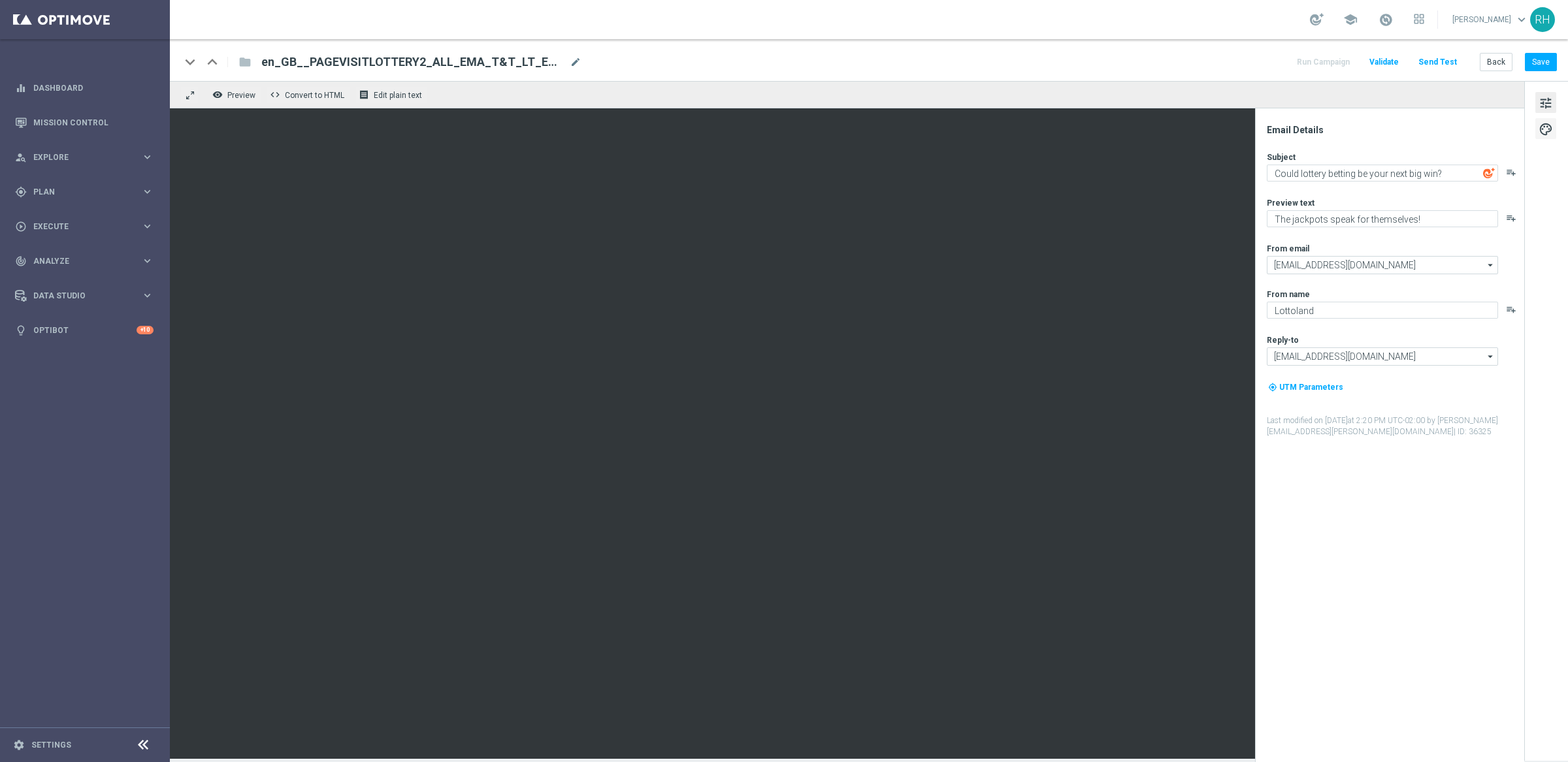
click at [1549, 129] on span "palette" at bounding box center [1545, 129] width 15 height 17
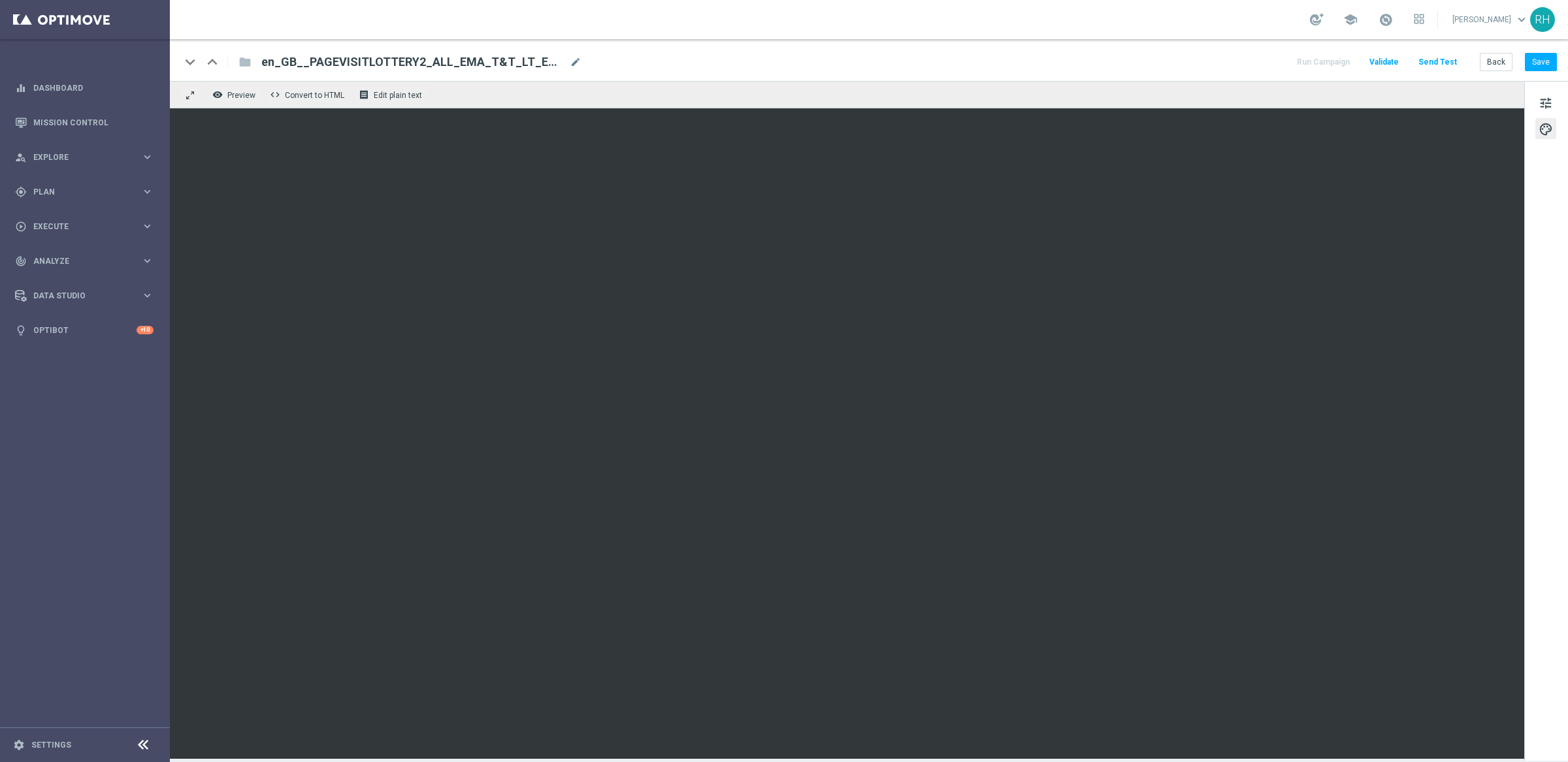
click at [1549, 148] on div "tune palette" at bounding box center [1546, 421] width 44 height 680
click at [1544, 121] on span "palette" at bounding box center [1545, 129] width 15 height 17
click at [1547, 100] on span "tune" at bounding box center [1545, 104] width 15 height 17
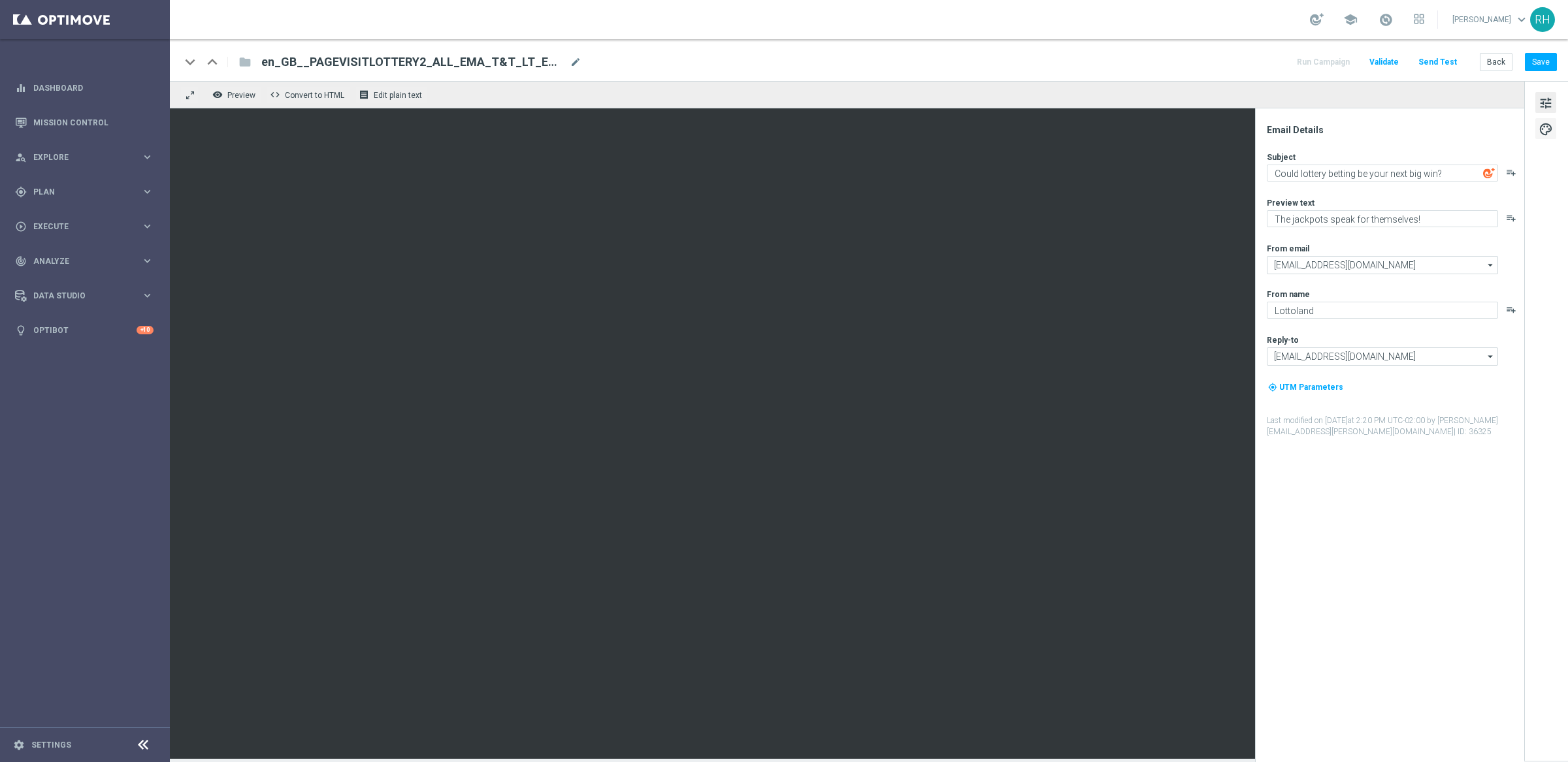
click at [1545, 128] on span "palette" at bounding box center [1545, 129] width 15 height 17
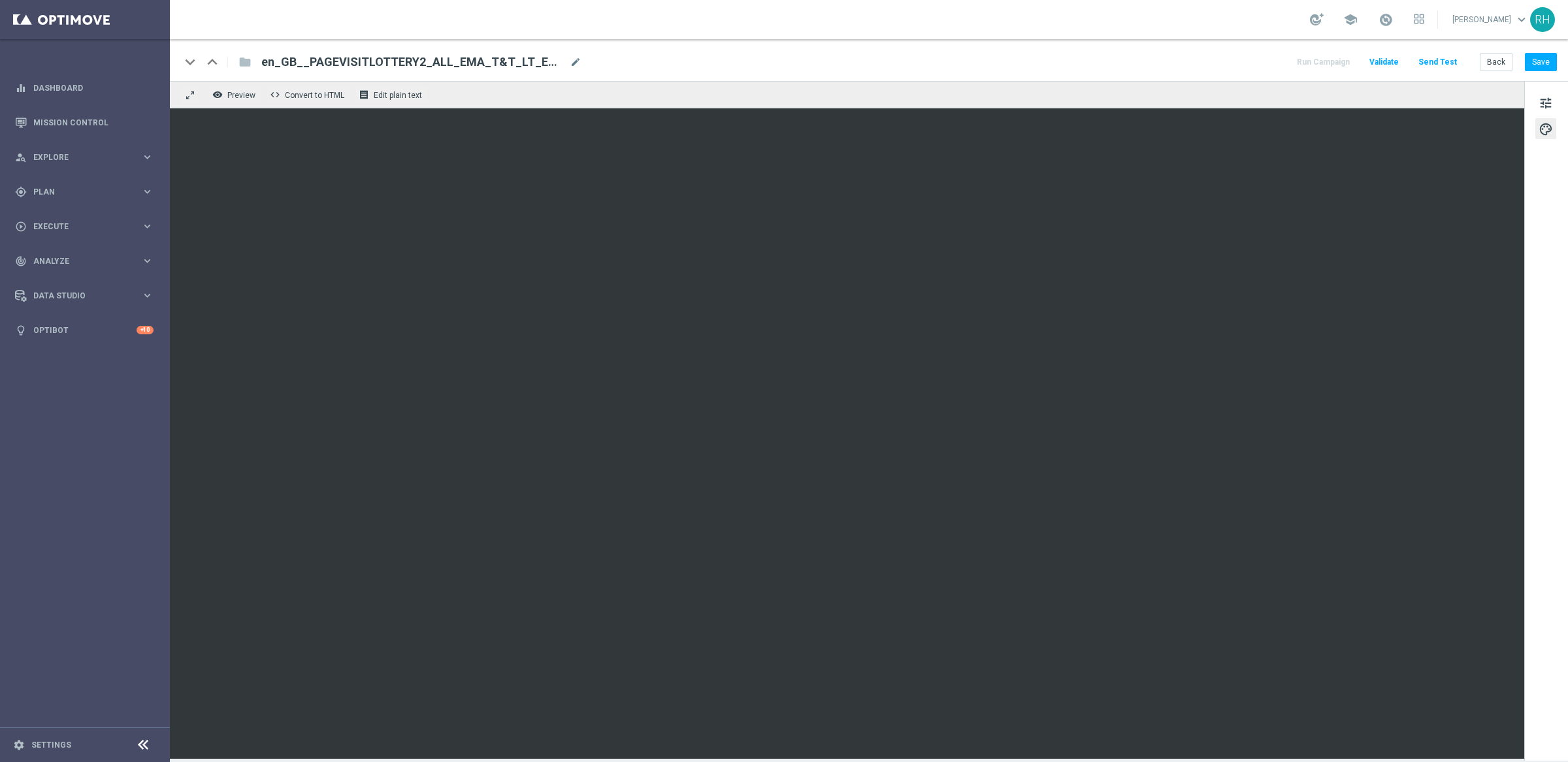
click at [1547, 140] on div "tune palette" at bounding box center [1546, 421] width 44 height 680
click at [1548, 131] on span "palette" at bounding box center [1545, 129] width 15 height 17
click at [1547, 98] on span "tune" at bounding box center [1545, 104] width 15 height 17
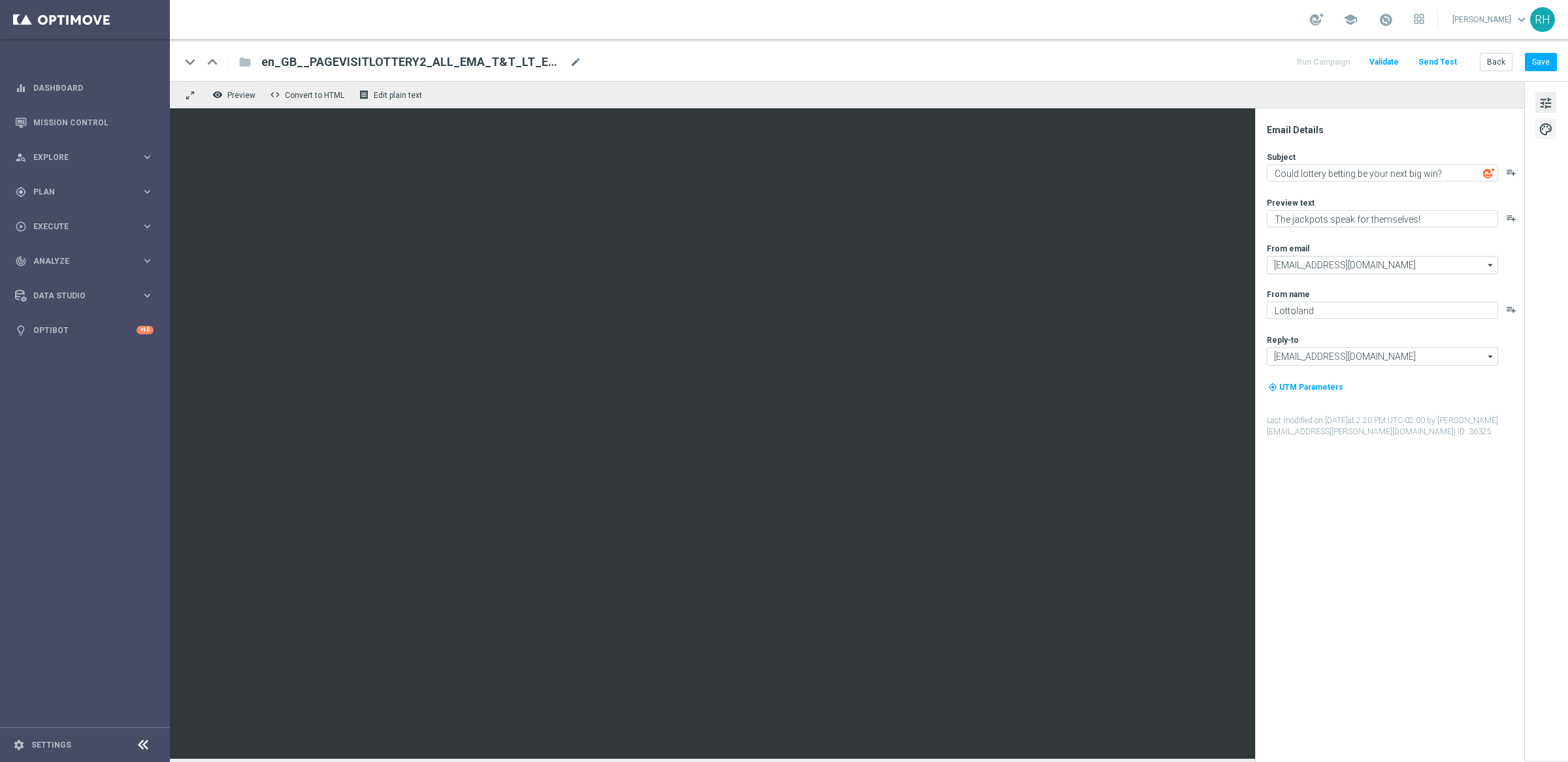
click at [1548, 129] on span "palette" at bounding box center [1545, 129] width 15 height 17
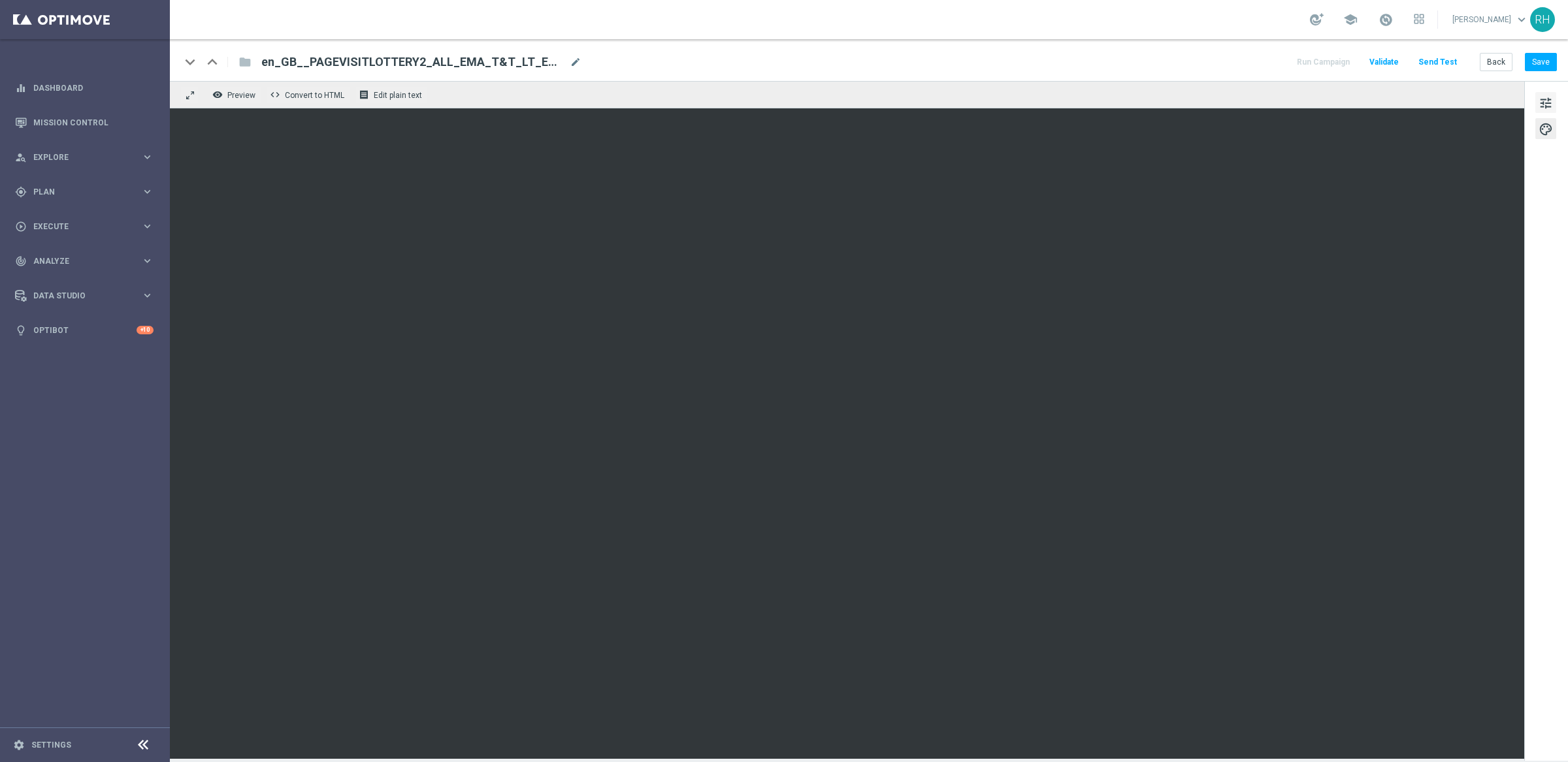
click at [1543, 104] on span "tune" at bounding box center [1545, 104] width 15 height 17
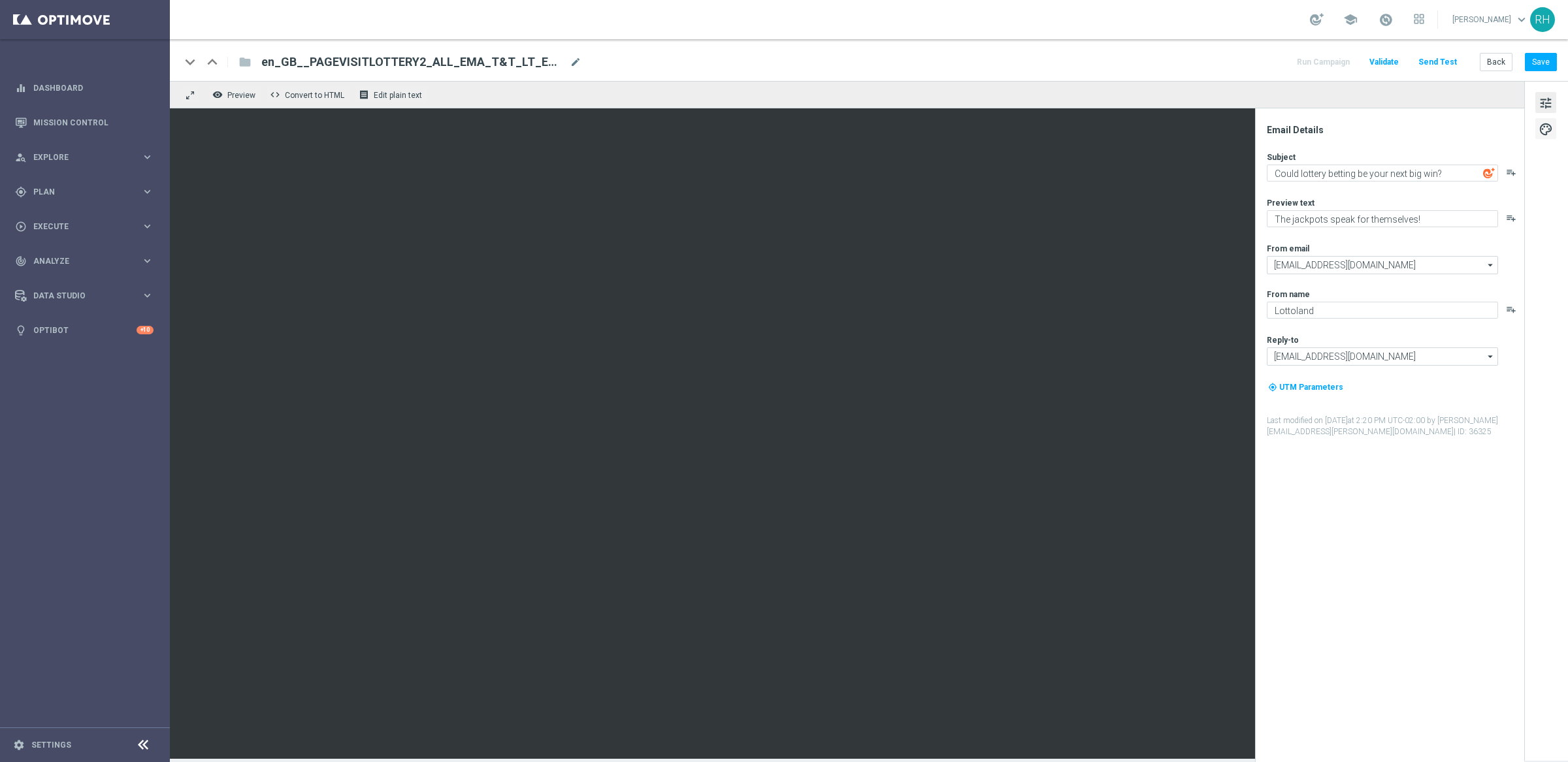
click at [1543, 135] on span "palette" at bounding box center [1545, 129] width 15 height 17
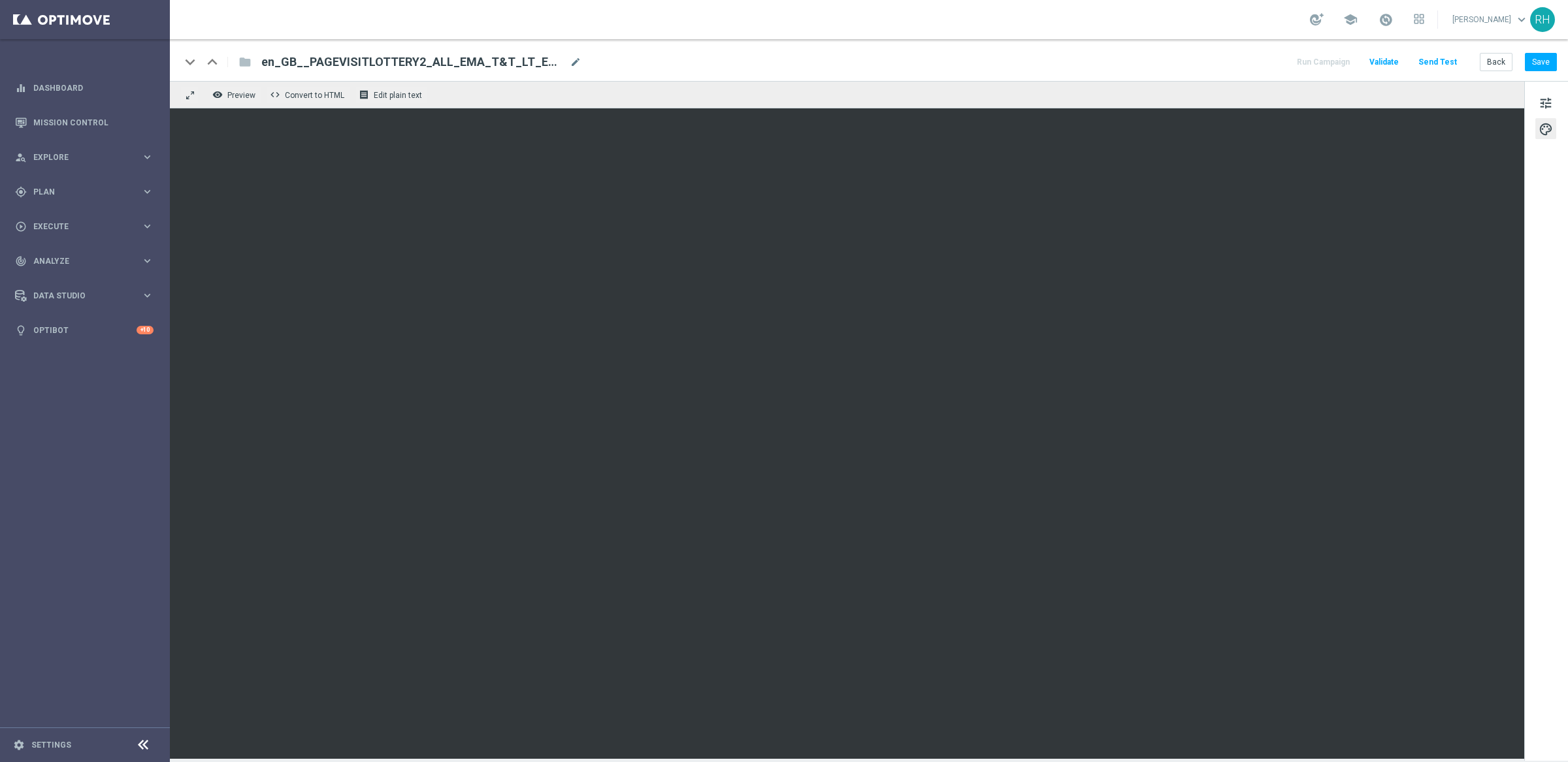
click at [1543, 147] on div "tune palette" at bounding box center [1546, 421] width 44 height 680
click at [1535, 122] on button "palette" at bounding box center [1546, 128] width 21 height 21
click at [1538, 107] on button "tune" at bounding box center [1546, 103] width 21 height 21
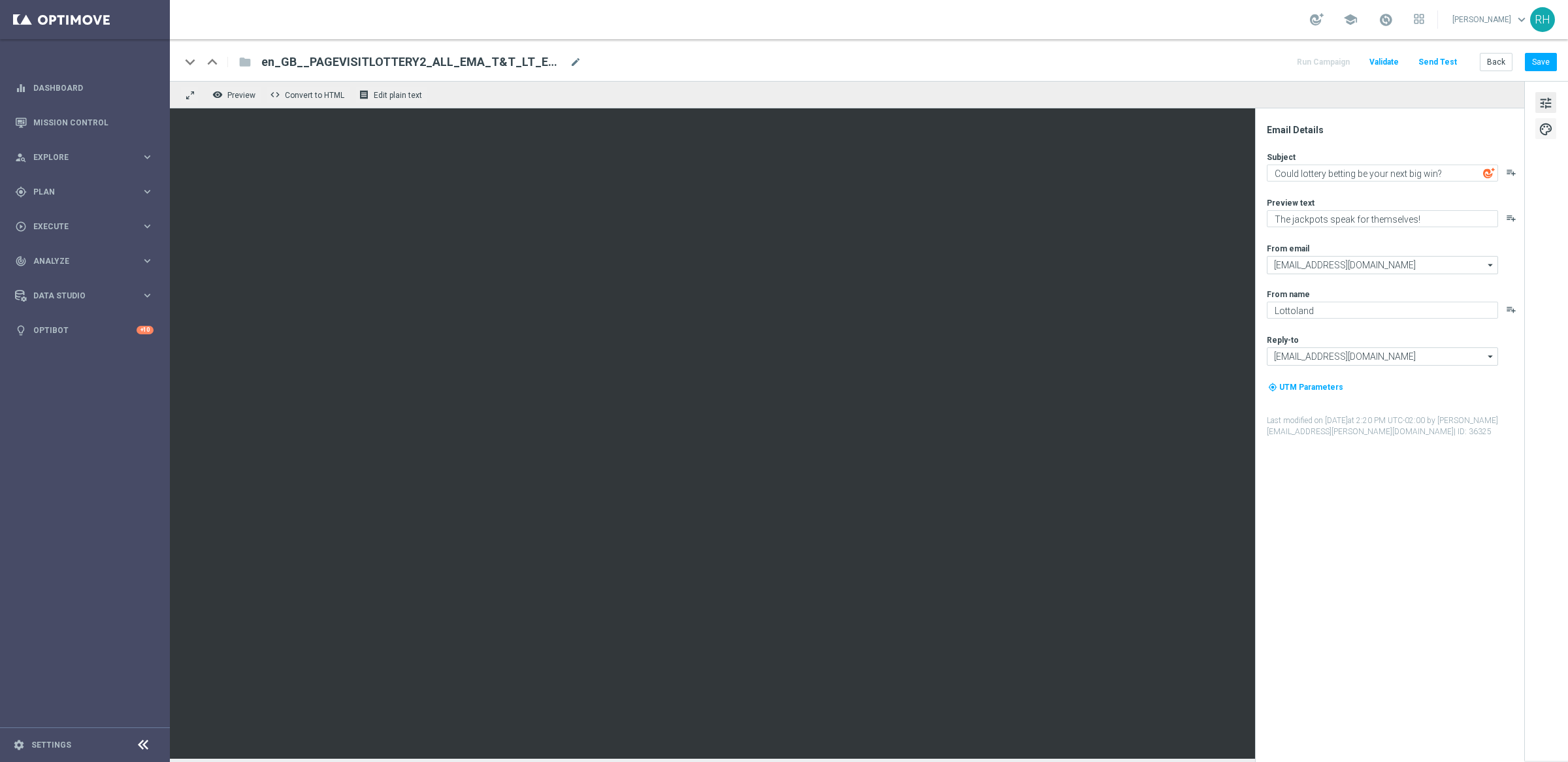
click at [1541, 134] on span "palette" at bounding box center [1545, 129] width 15 height 17
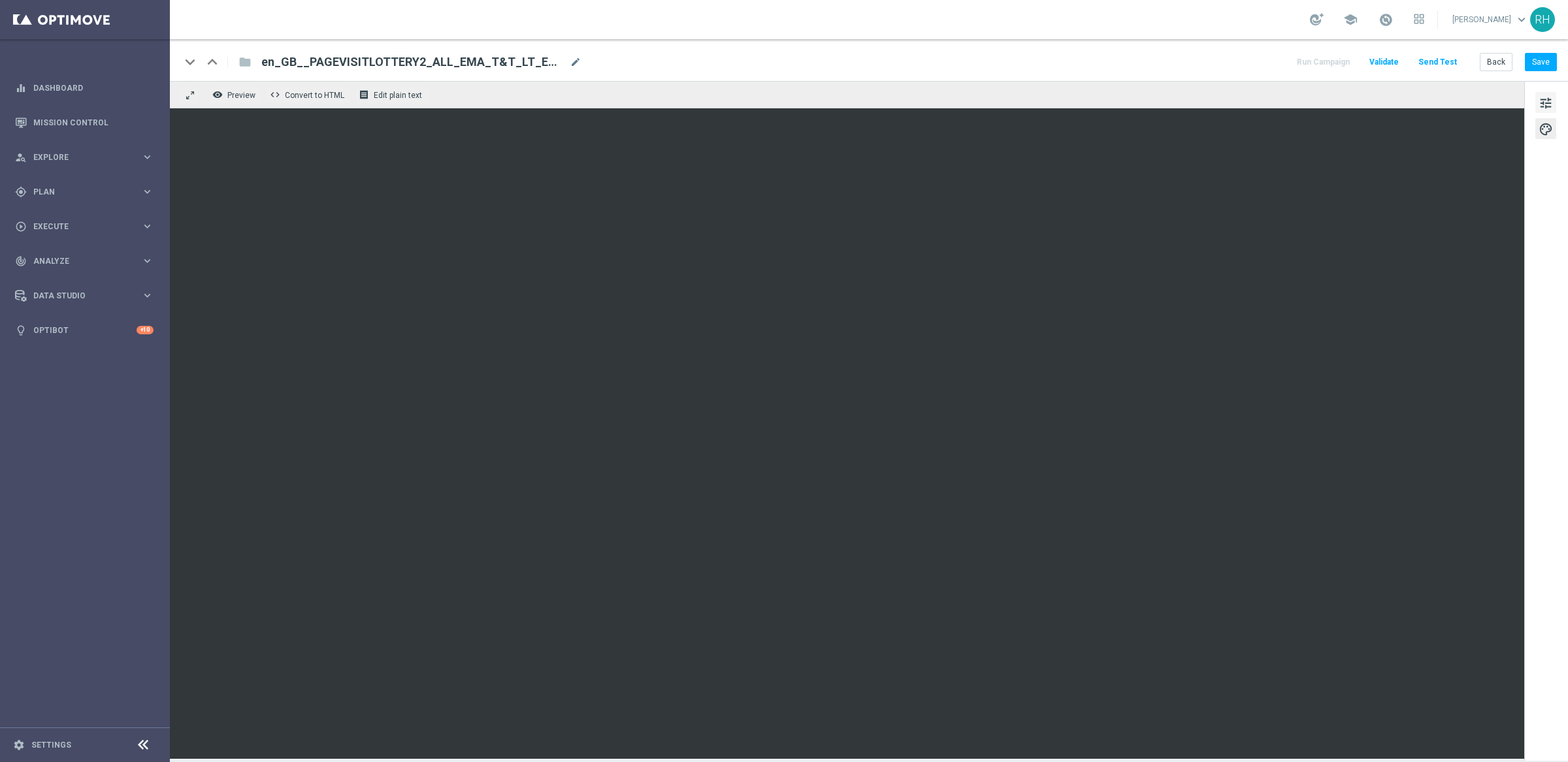
click at [1541, 104] on span "tune" at bounding box center [1545, 104] width 15 height 17
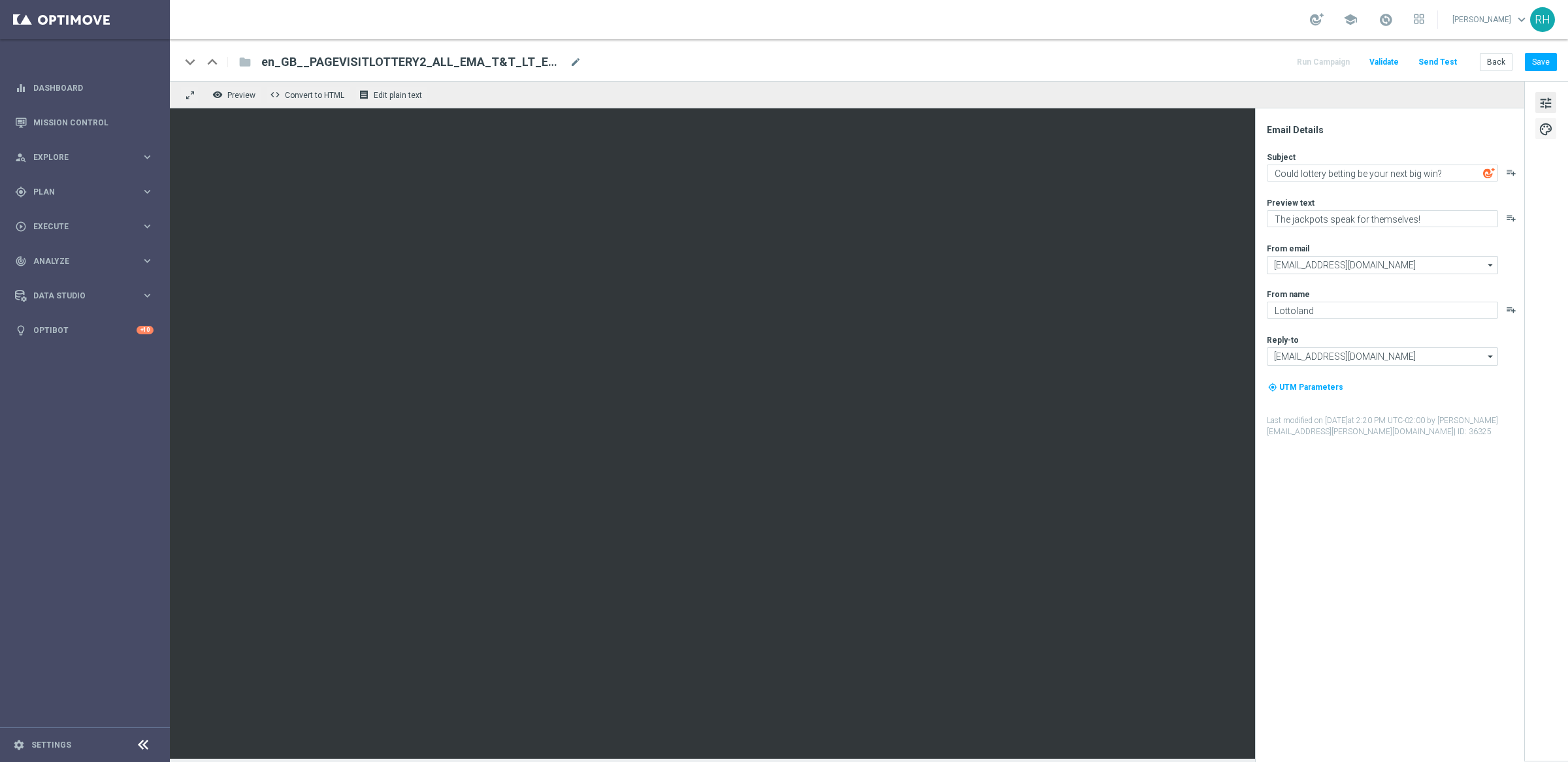
click at [1551, 128] on span "palette" at bounding box center [1545, 129] width 15 height 17
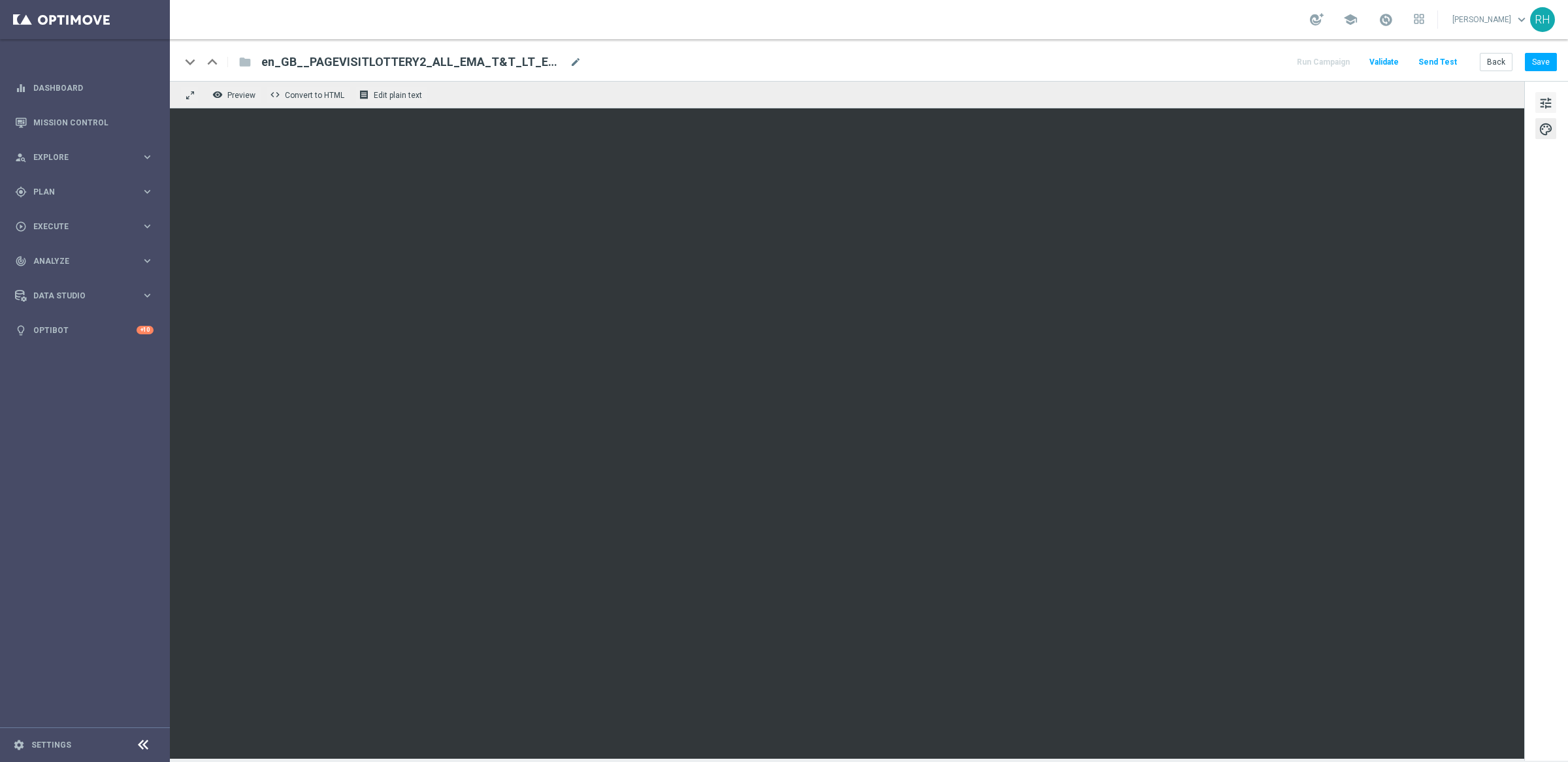
click at [1543, 99] on span "tune" at bounding box center [1545, 104] width 15 height 17
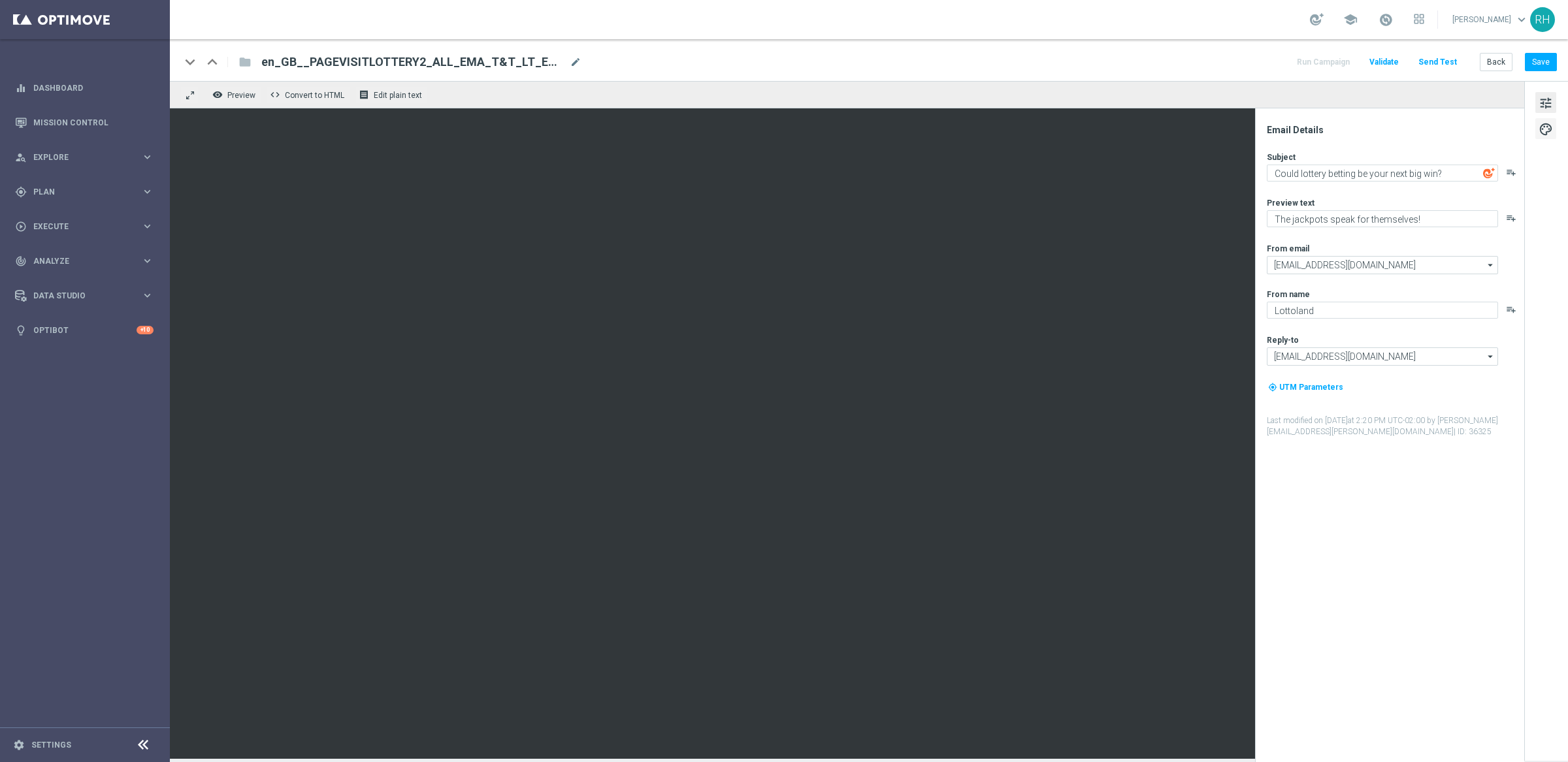
click at [1547, 129] on span "palette" at bounding box center [1545, 129] width 15 height 17
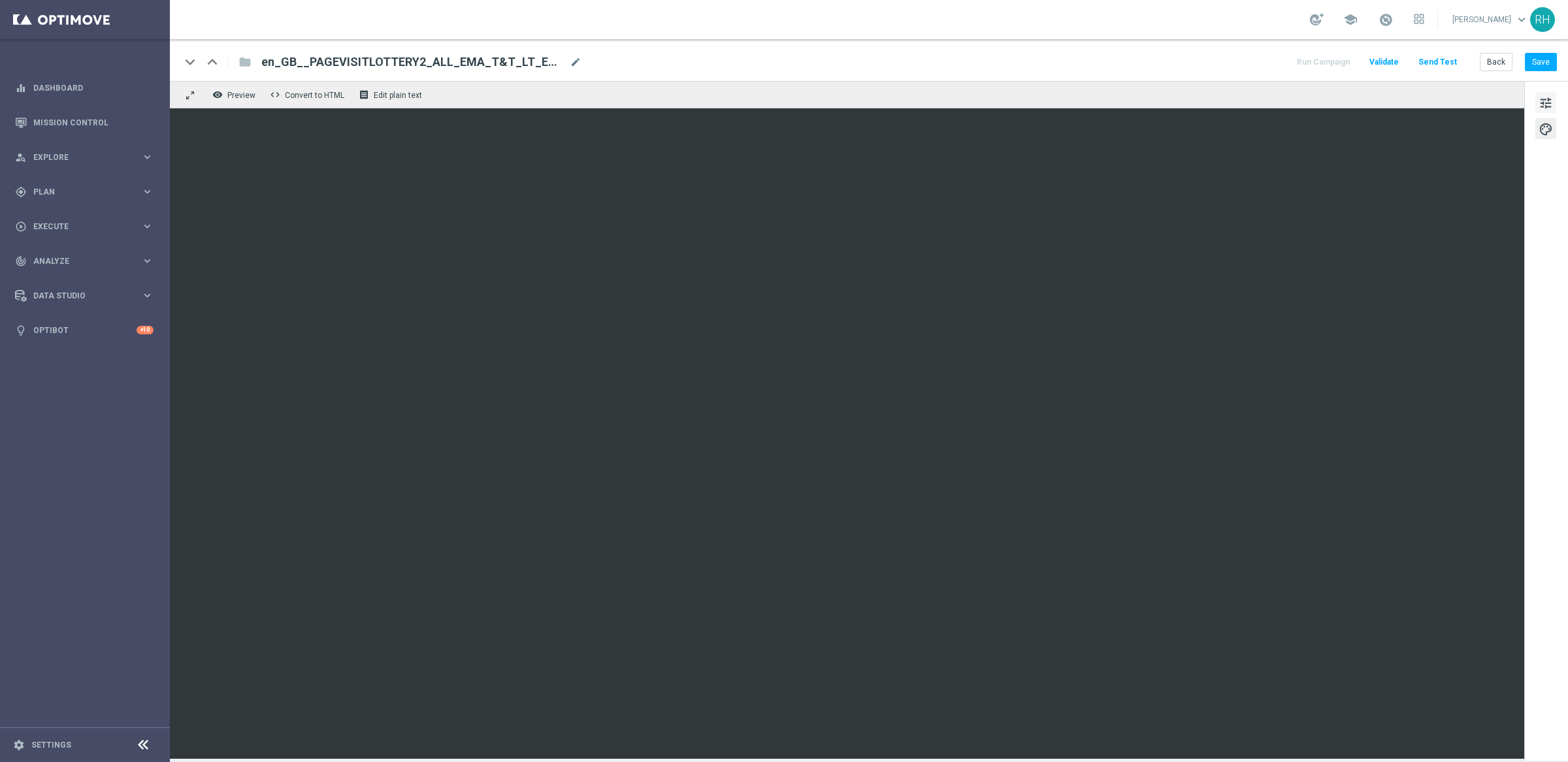
click at [1544, 105] on span "tune" at bounding box center [1545, 104] width 15 height 17
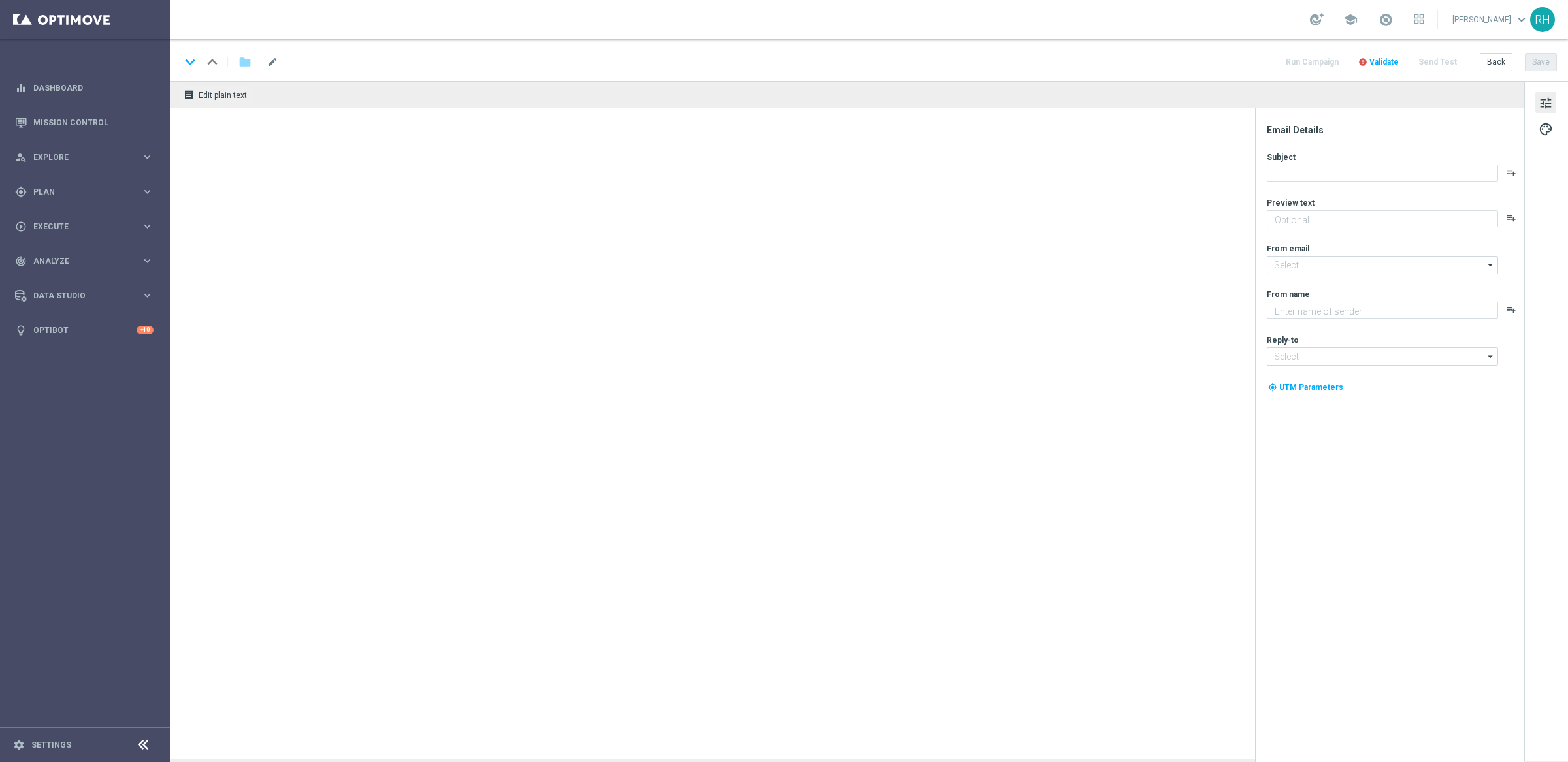
type textarea "Make your first move in [GEOGRAPHIC_DATA]"
type textarea "Lottoland"
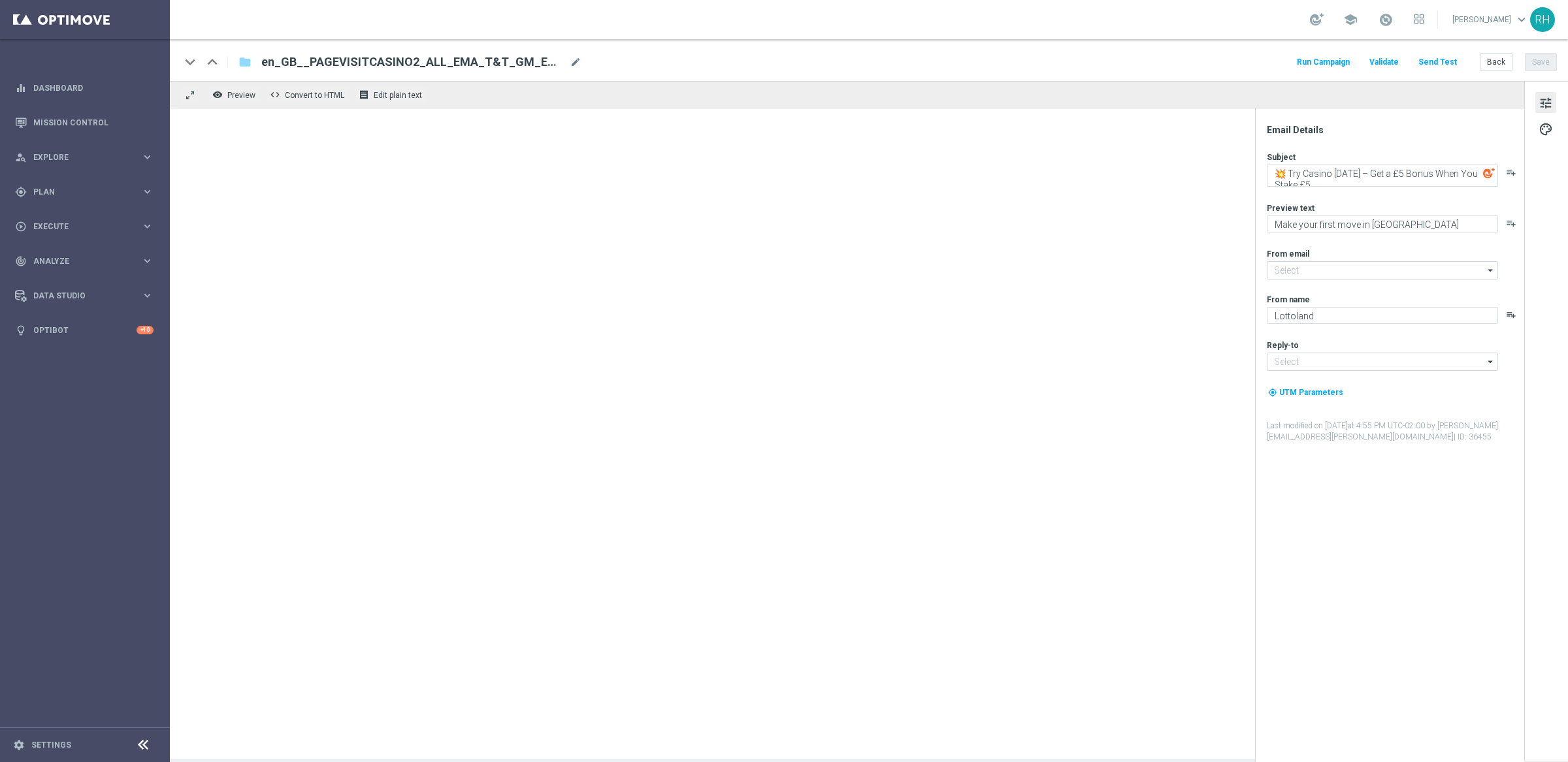
type input "mail@crm.lottoland.com"
type input "support@lottoland.co.uk"
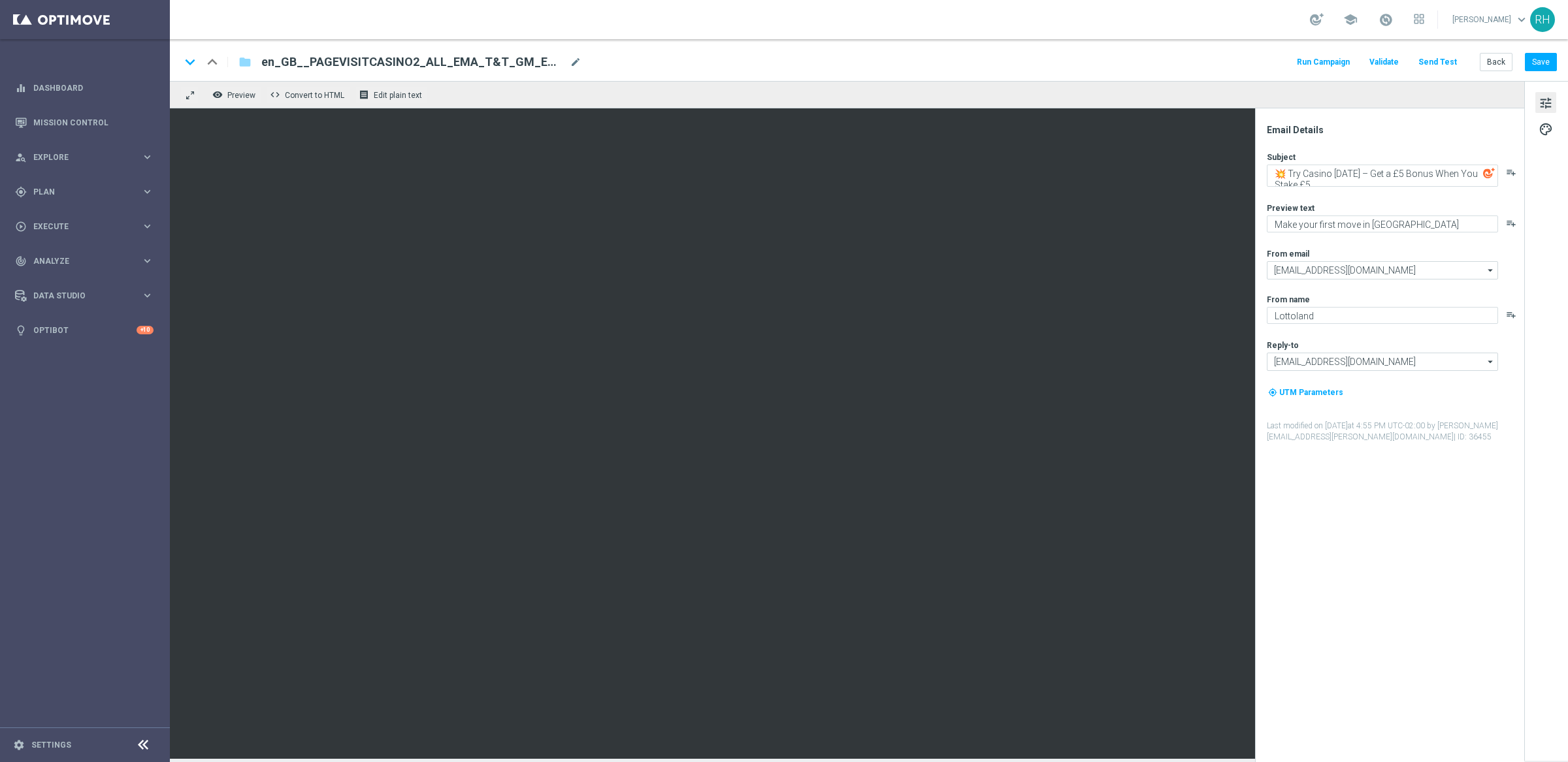
click at [1191, 48] on div "keyboard_arrow_down keyboard_arrow_up folder en_GB__PAGEVISITCASINO2_ALL_EMA_T&…" at bounding box center [868, 60] width 1398 height 42
